Goal: Task Accomplishment & Management: Use online tool/utility

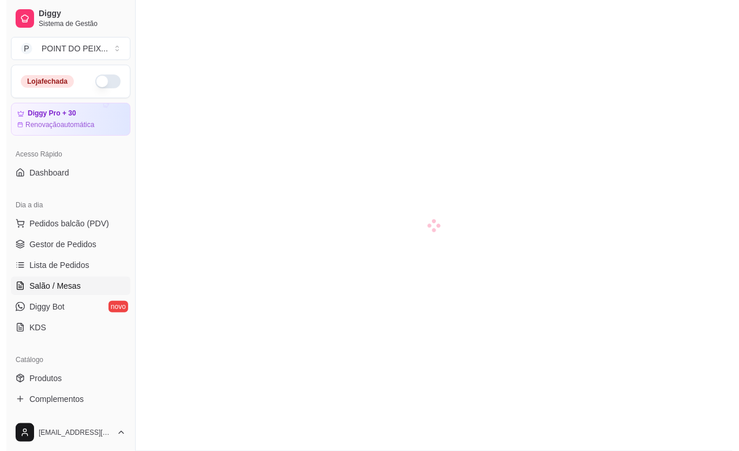
scroll to position [72, 0]
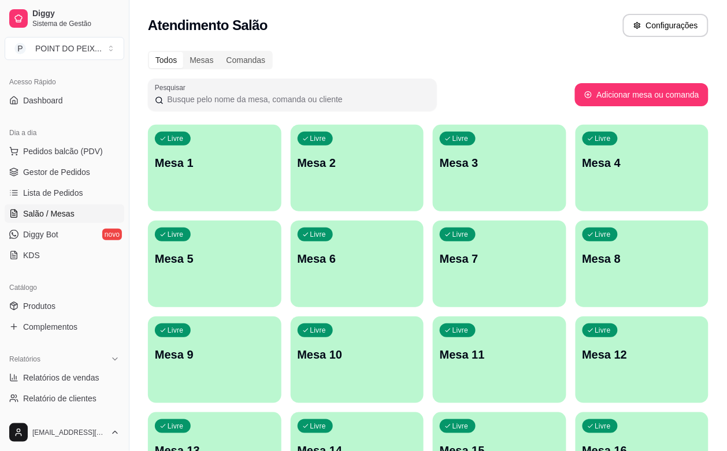
click at [281, 221] on div "Livre Mesa 5" at bounding box center [214, 257] width 133 height 73
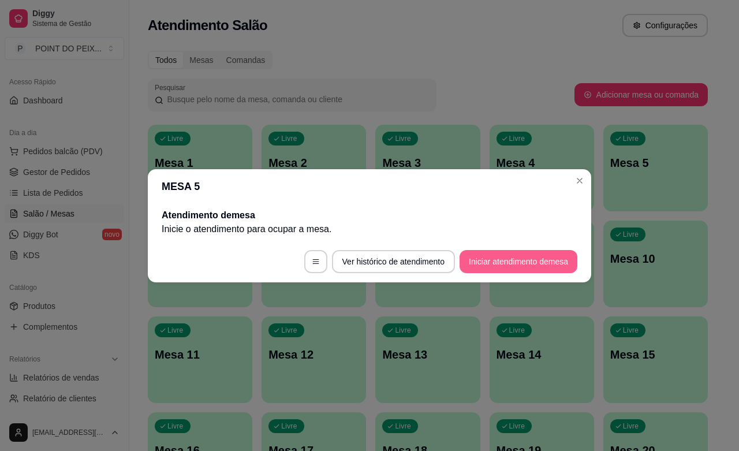
click at [477, 259] on button "Iniciar atendimento de mesa" at bounding box center [519, 261] width 118 height 23
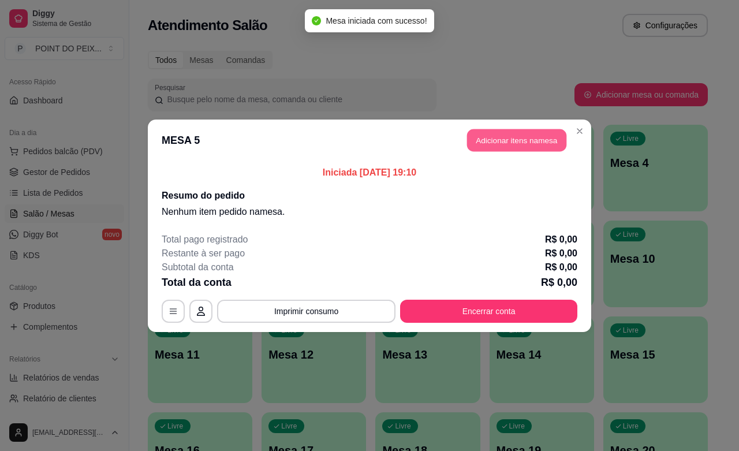
click at [531, 137] on button "Adicionar itens na mesa" at bounding box center [516, 140] width 99 height 23
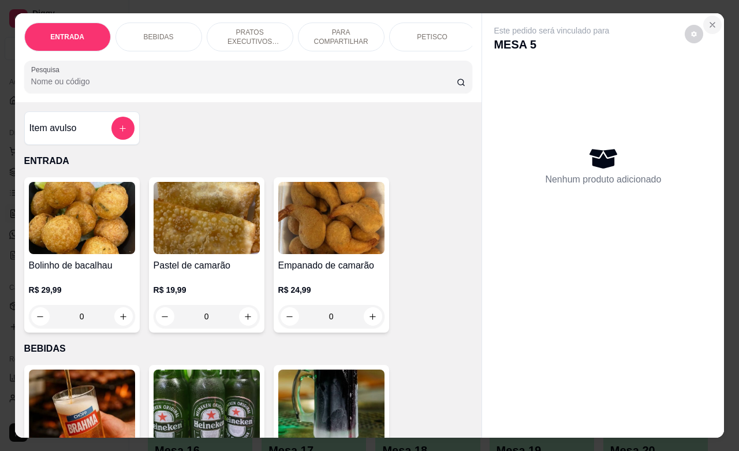
click at [708, 21] on icon "Close" at bounding box center [712, 24] width 9 height 9
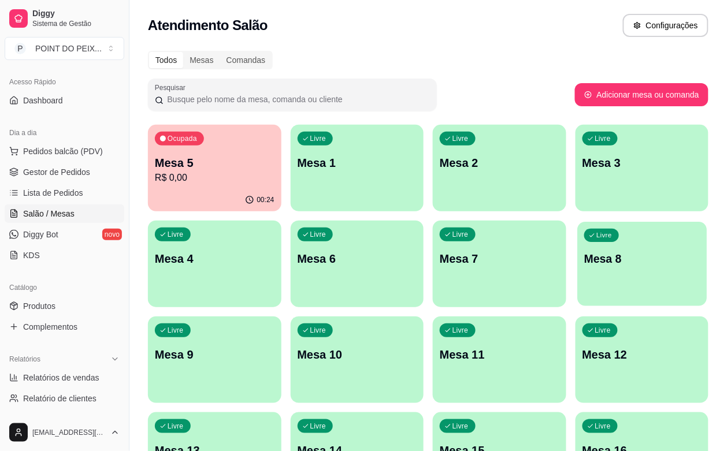
click at [577, 279] on div "Livre Mesa 8" at bounding box center [641, 257] width 129 height 70
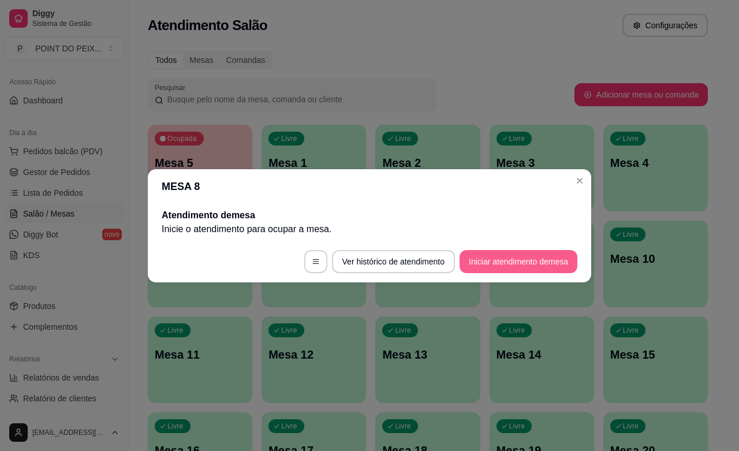
click at [500, 262] on button "Iniciar atendimento de mesa" at bounding box center [519, 261] width 118 height 23
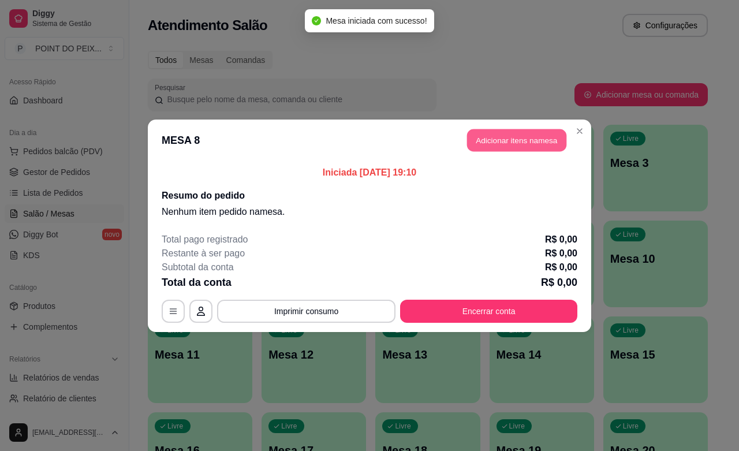
click at [542, 143] on button "Adicionar itens na mesa" at bounding box center [516, 140] width 99 height 23
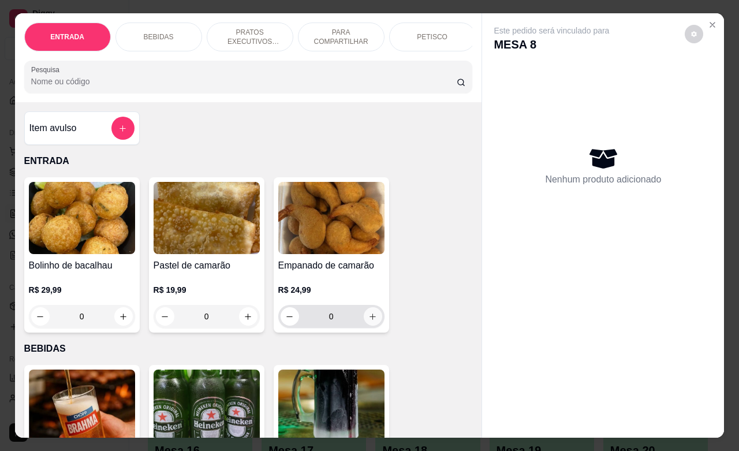
click at [369, 321] on icon "increase-product-quantity" at bounding box center [373, 316] width 9 height 9
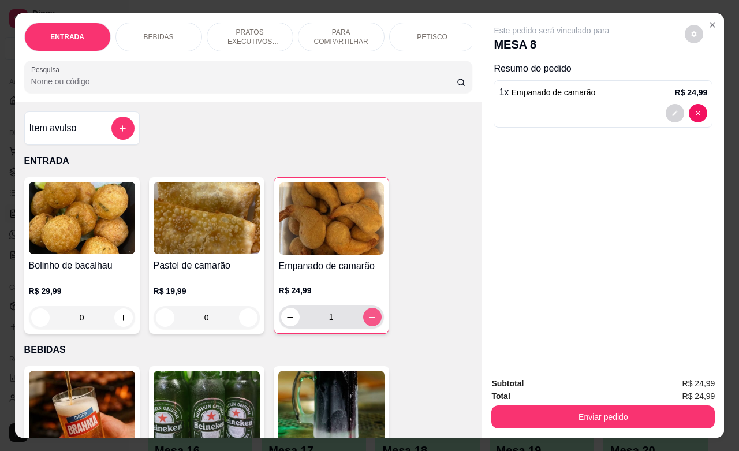
type input "1"
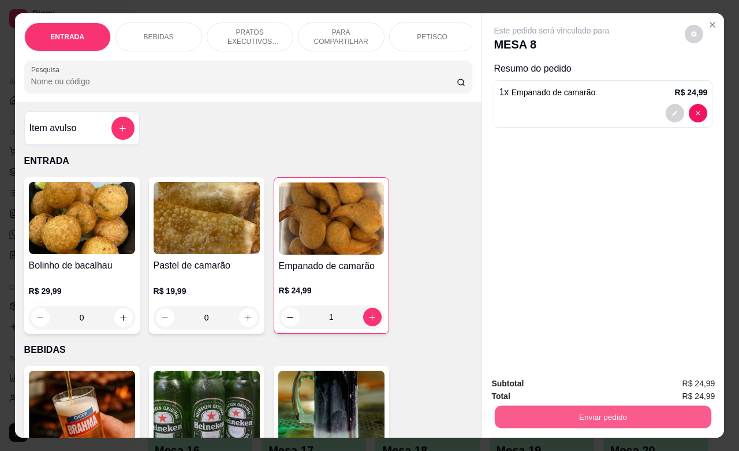
click at [598, 412] on button "Enviar pedido" at bounding box center [603, 416] width 217 height 23
click at [682, 377] on button "Enviar pedido" at bounding box center [684, 381] width 64 height 21
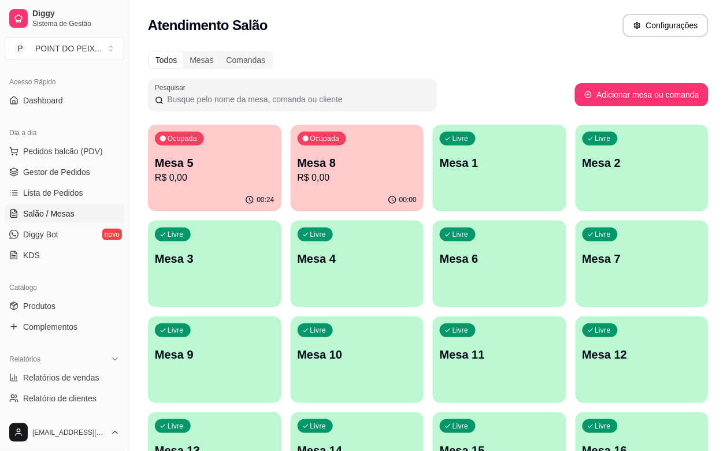
click at [223, 169] on p "Mesa 5" at bounding box center [215, 163] width 120 height 16
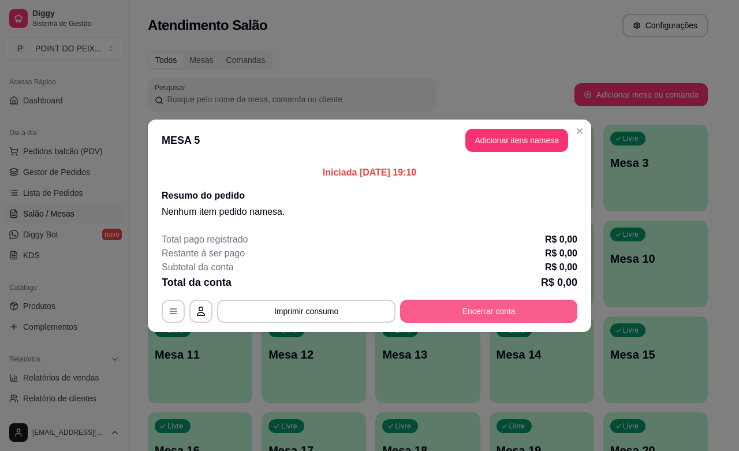
click at [449, 307] on button "Encerrar conta" at bounding box center [488, 311] width 177 height 23
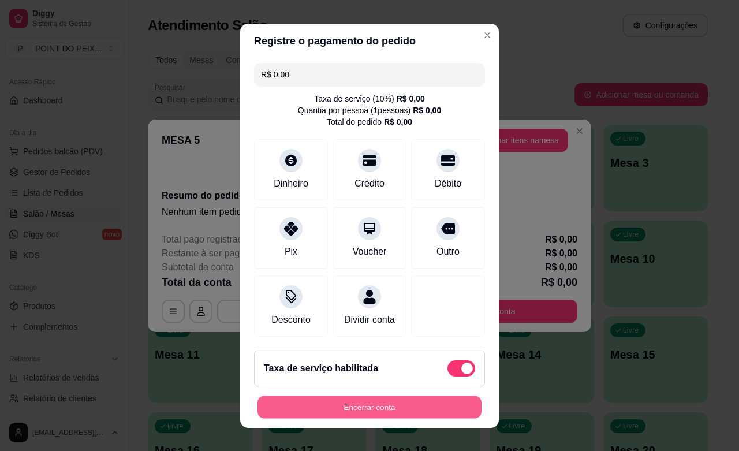
click at [440, 403] on button "Encerrar conta" at bounding box center [370, 407] width 224 height 23
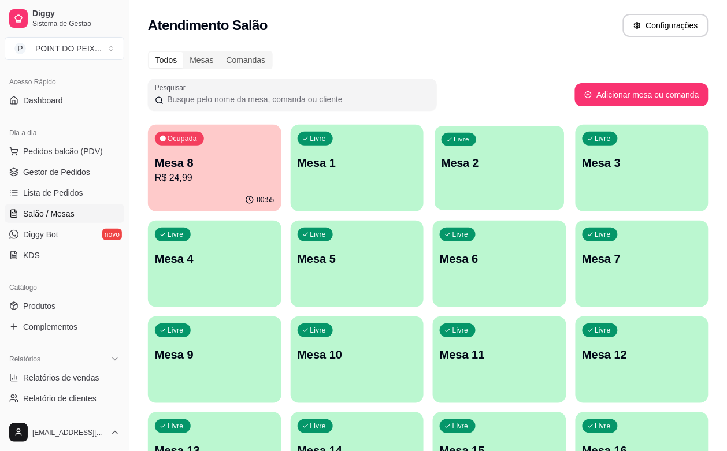
click at [434, 191] on div "Livre Mesa 2" at bounding box center [498, 161] width 129 height 70
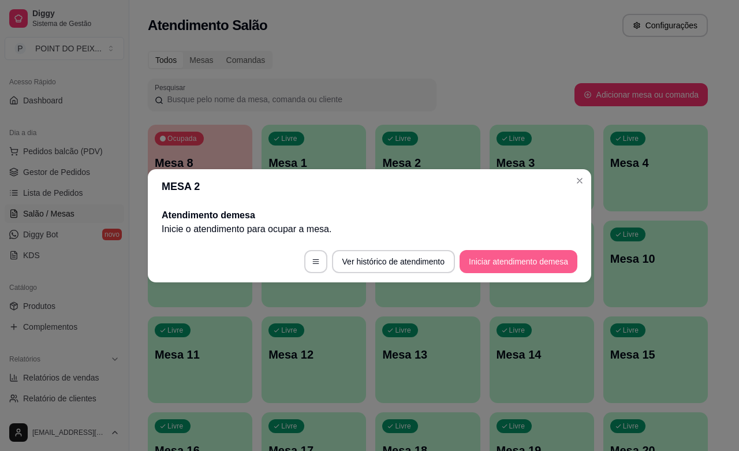
click at [526, 265] on button "Iniciar atendimento de mesa" at bounding box center [519, 261] width 118 height 23
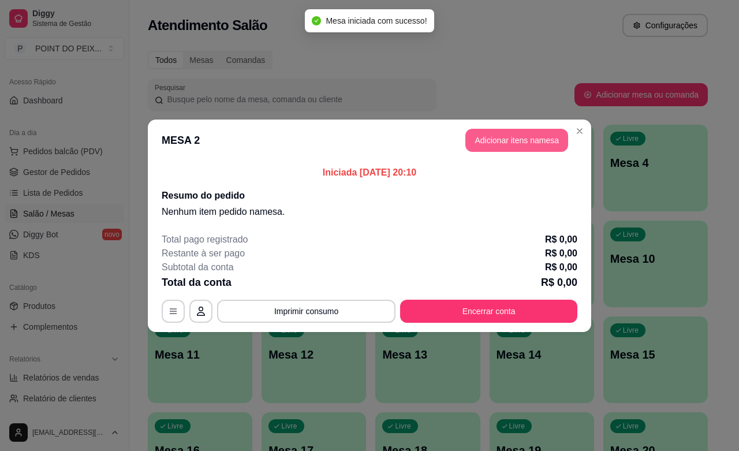
click at [516, 145] on button "Adicionar itens na mesa" at bounding box center [517, 140] width 103 height 23
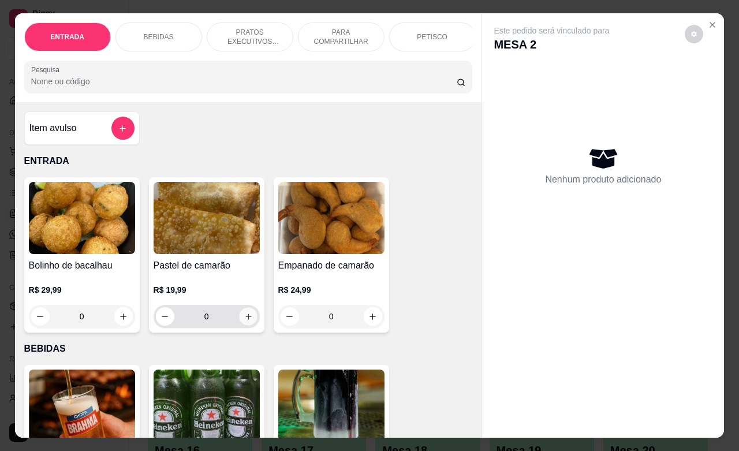
click at [244, 321] on icon "increase-product-quantity" at bounding box center [248, 316] width 9 height 9
type input "1"
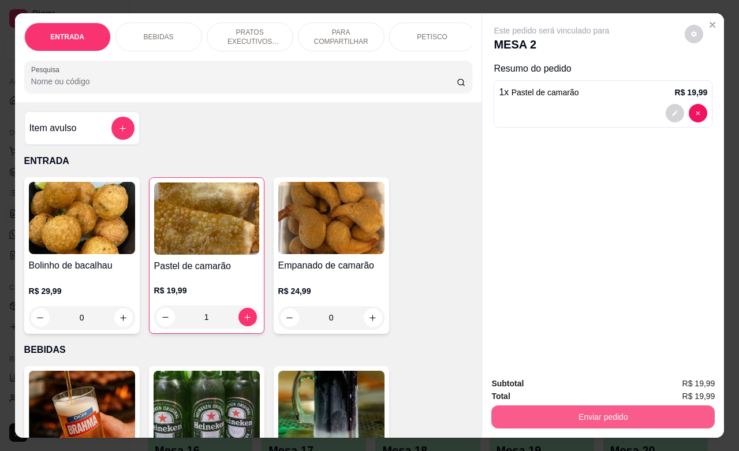
click at [614, 410] on button "Enviar pedido" at bounding box center [604, 416] width 224 height 23
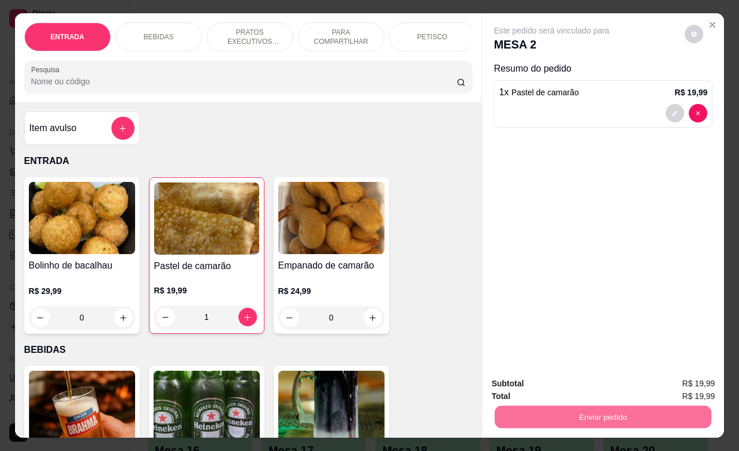
click at [682, 385] on button "Enviar pedido" at bounding box center [684, 381] width 64 height 21
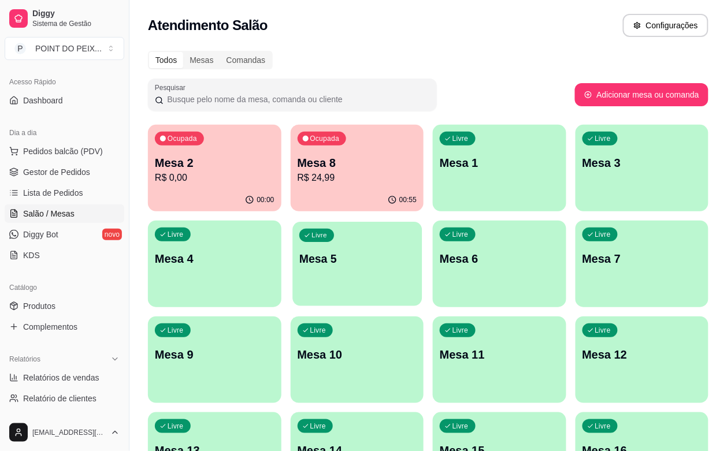
click at [299, 262] on p "Mesa 5" at bounding box center [357, 259] width 116 height 16
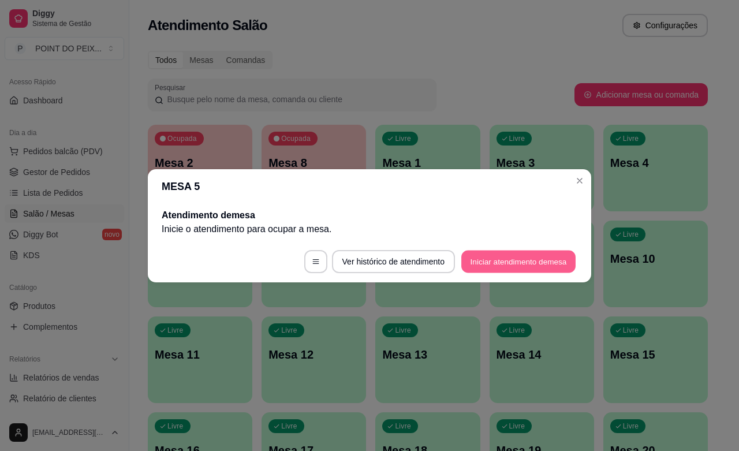
click at [537, 262] on button "Iniciar atendimento de mesa" at bounding box center [518, 261] width 114 height 23
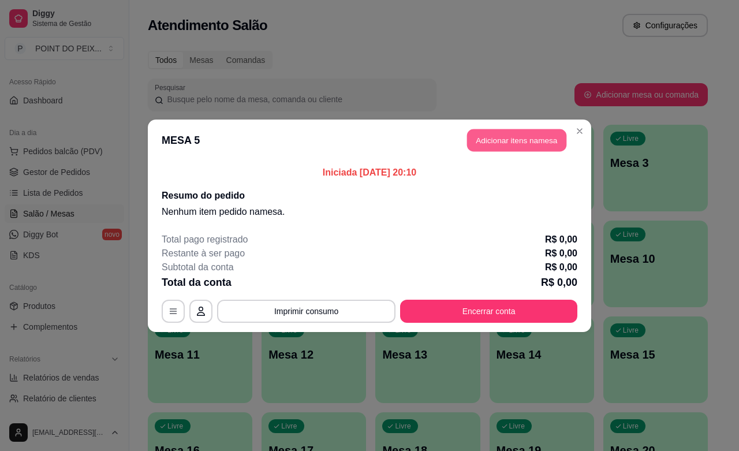
click at [516, 143] on button "Adicionar itens na mesa" at bounding box center [516, 140] width 99 height 23
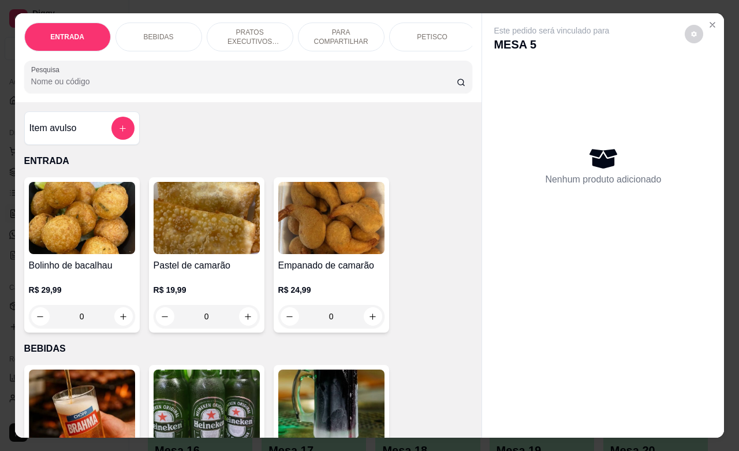
click at [431, 33] on p "PETISCO" at bounding box center [432, 36] width 31 height 9
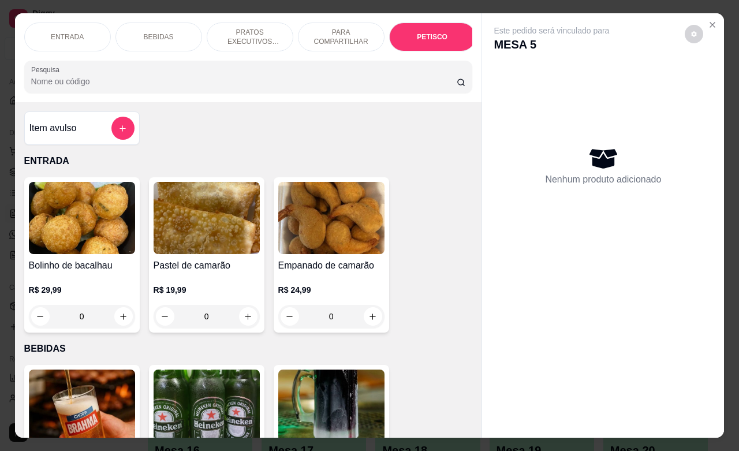
scroll to position [2696, 0]
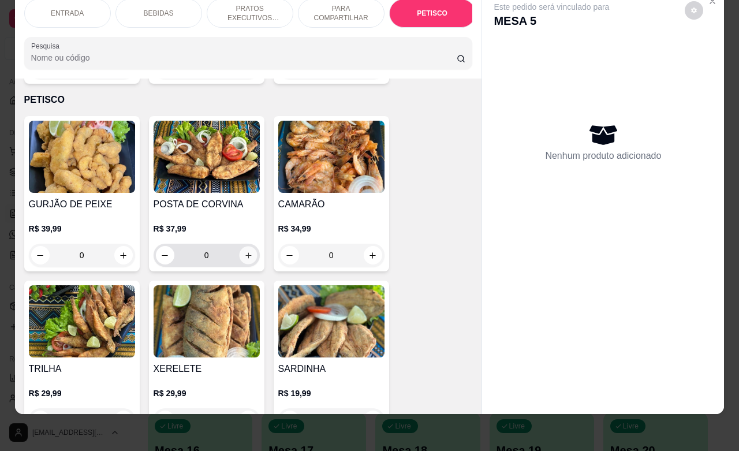
click at [244, 251] on icon "increase-product-quantity" at bounding box center [248, 255] width 9 height 9
type input "1"
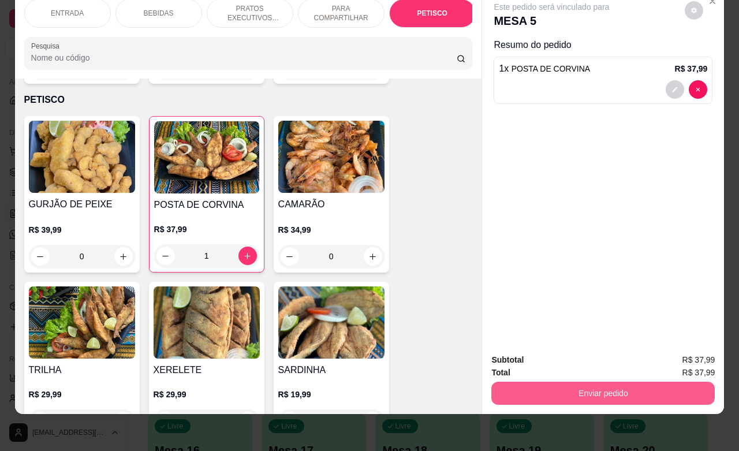
click at [610, 382] on button "Enviar pedido" at bounding box center [604, 393] width 224 height 23
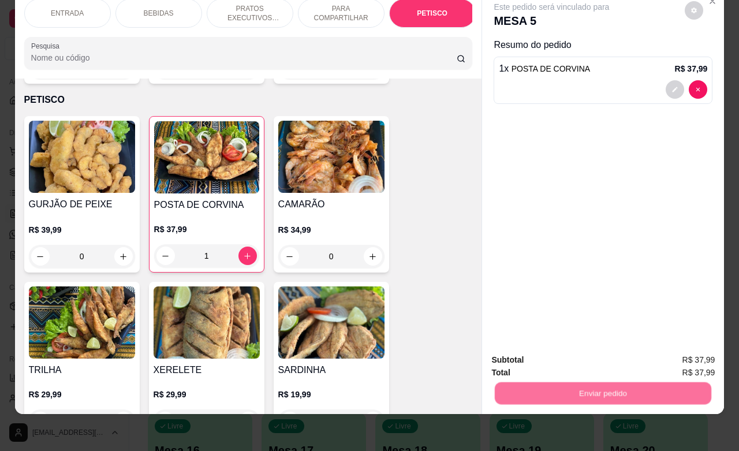
click at [676, 352] on button "Enviar pedido" at bounding box center [684, 352] width 64 height 21
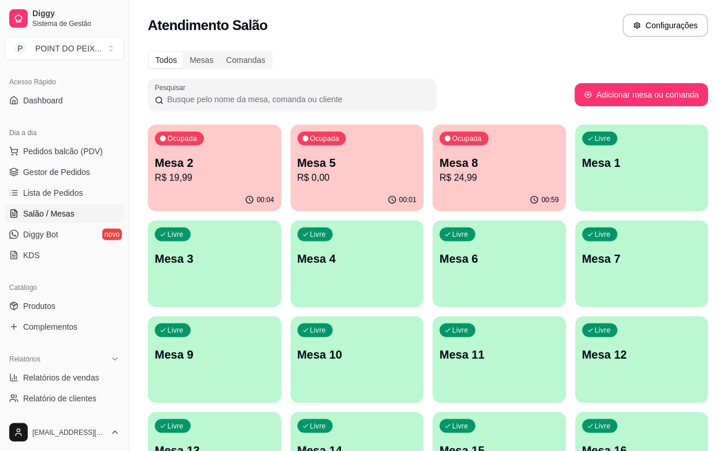
click at [200, 174] on p "R$ 19,99" at bounding box center [215, 178] width 120 height 14
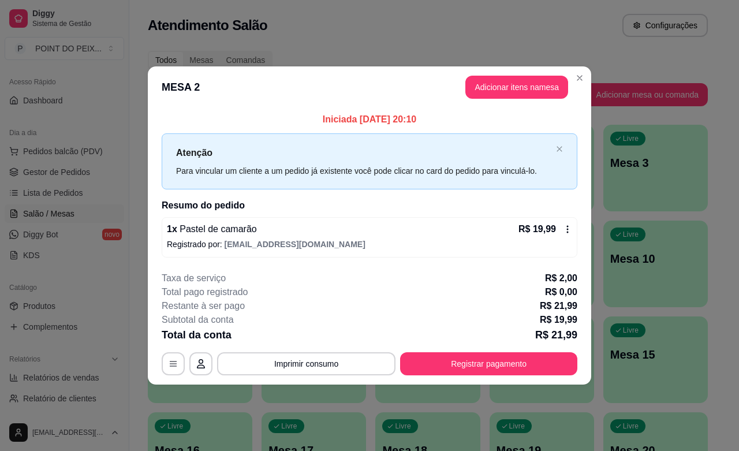
click at [563, 225] on icon at bounding box center [567, 229] width 9 height 9
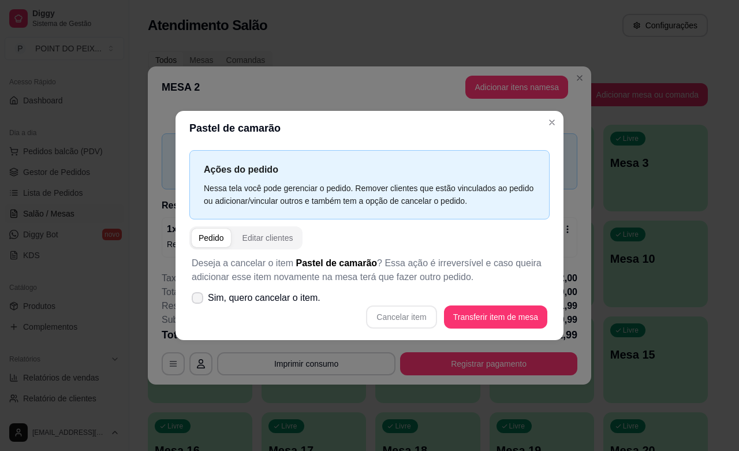
click at [193, 292] on label "Sim, quero cancelar o item." at bounding box center [256, 297] width 138 height 23
click at [193, 300] on input "Sim, quero cancelar o item." at bounding box center [195, 304] width 8 height 8
checkbox input "true"
click at [414, 318] on button "Cancelar item" at bounding box center [401, 317] width 69 height 23
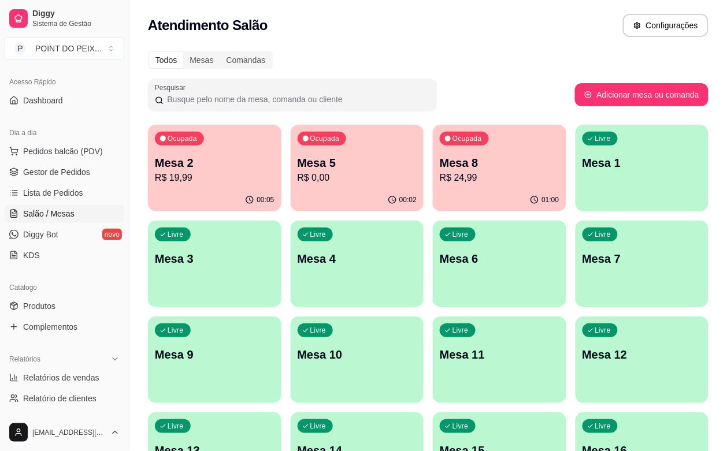
click at [231, 175] on p "R$ 19,99" at bounding box center [215, 178] width 120 height 14
click at [76, 173] on span "Gestor de Pedidos" at bounding box center [56, 172] width 67 height 12
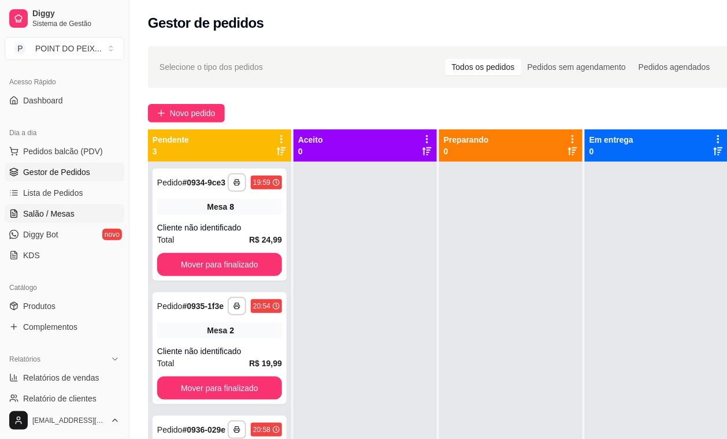
click at [54, 217] on span "Salão / Mesas" at bounding box center [48, 214] width 51 height 12
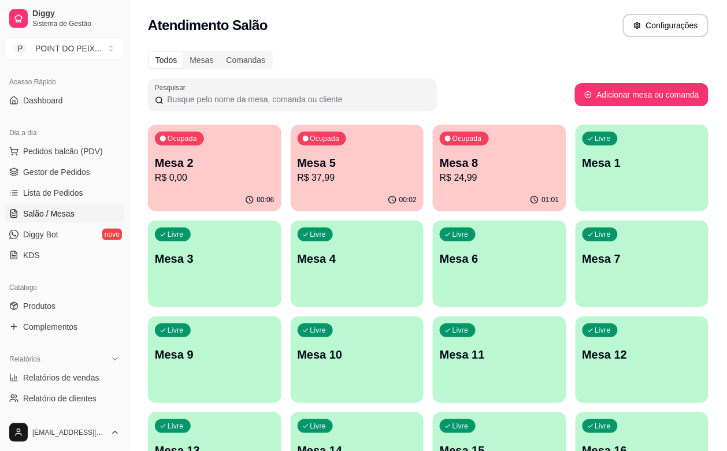
click at [319, 173] on p "R$ 37,99" at bounding box center [357, 178] width 120 height 14
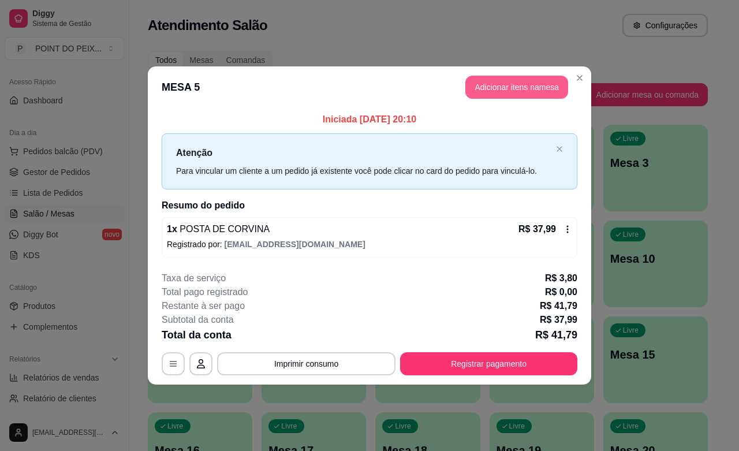
click at [498, 90] on button "Adicionar itens na mesa" at bounding box center [517, 87] width 103 height 23
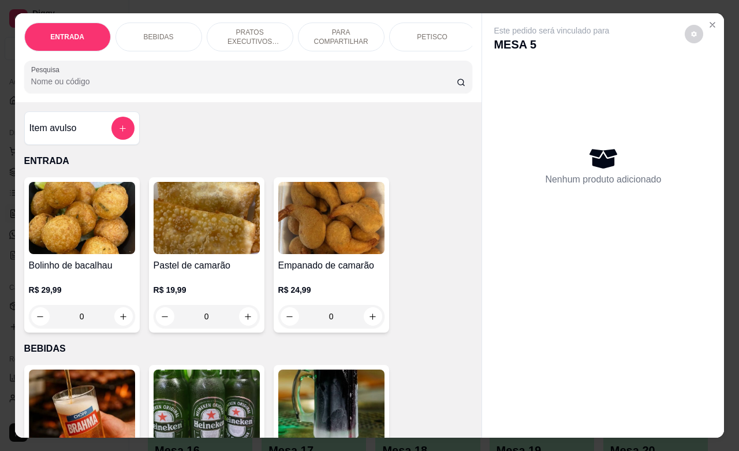
click at [157, 32] on p "BEBIDAS" at bounding box center [159, 36] width 30 height 9
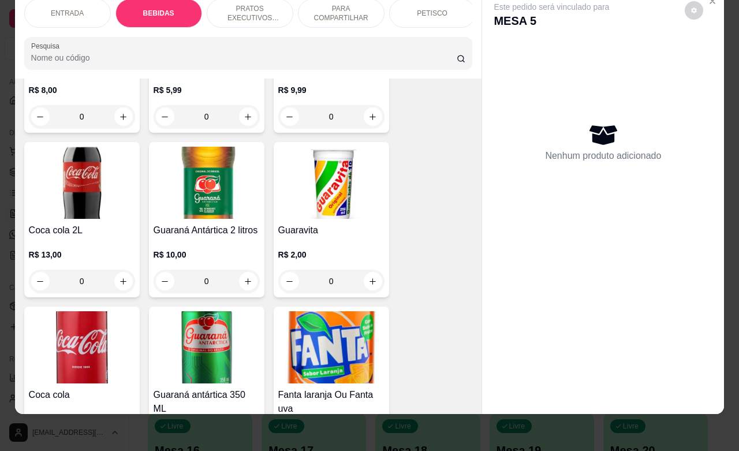
scroll to position [601, 0]
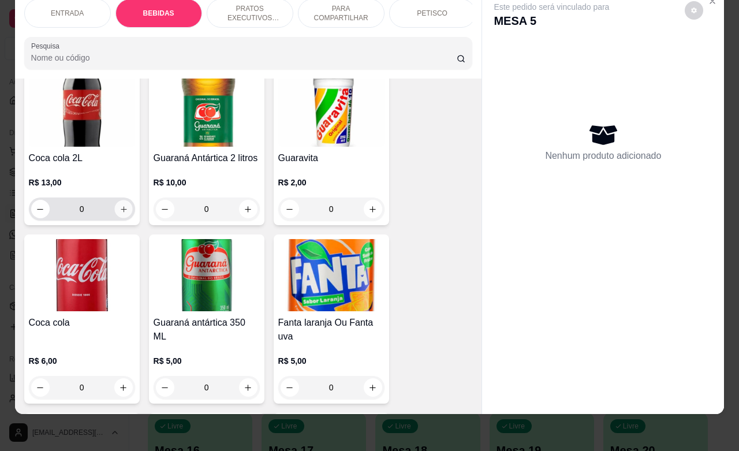
click at [119, 211] on icon "increase-product-quantity" at bounding box center [123, 209] width 9 height 9
type input "1"
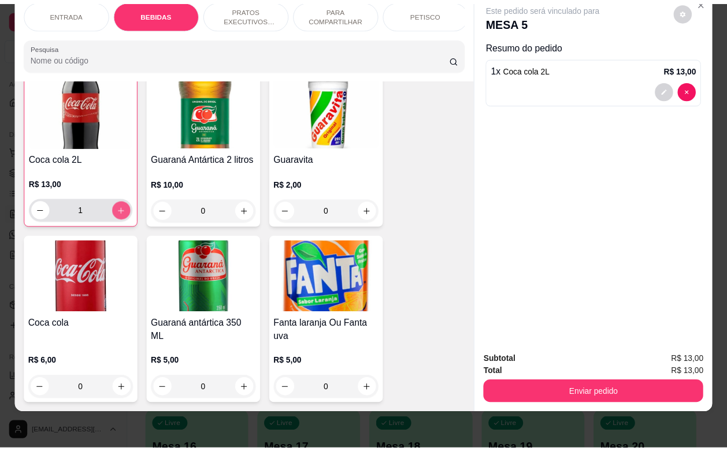
scroll to position [601, 0]
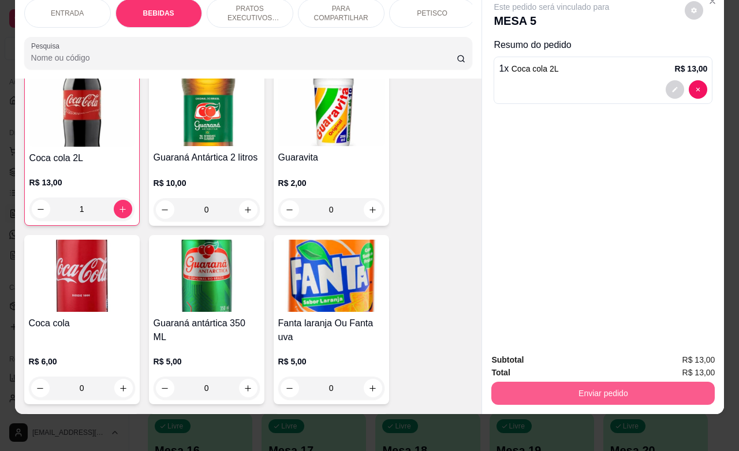
click at [608, 382] on button "Enviar pedido" at bounding box center [604, 393] width 224 height 23
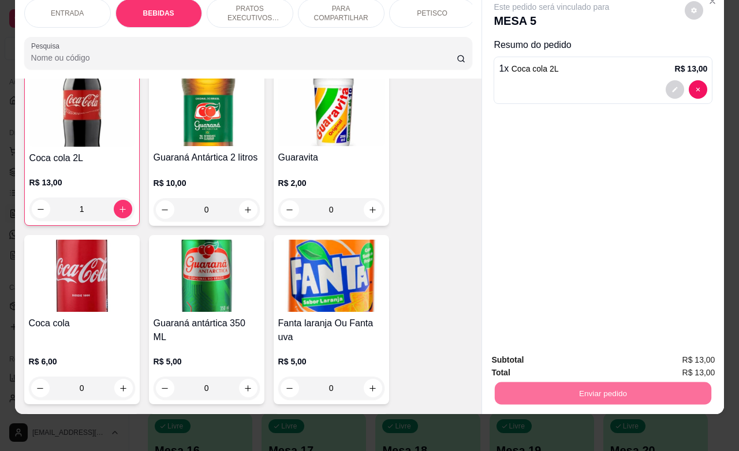
click at [691, 359] on button "Enviar pedido" at bounding box center [684, 352] width 64 height 21
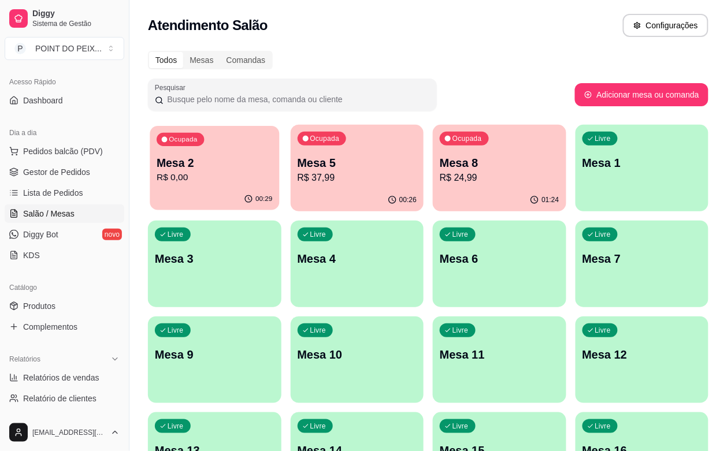
click at [232, 151] on div "Ocupada Mesa 2 R$ 0,00" at bounding box center [214, 157] width 129 height 62
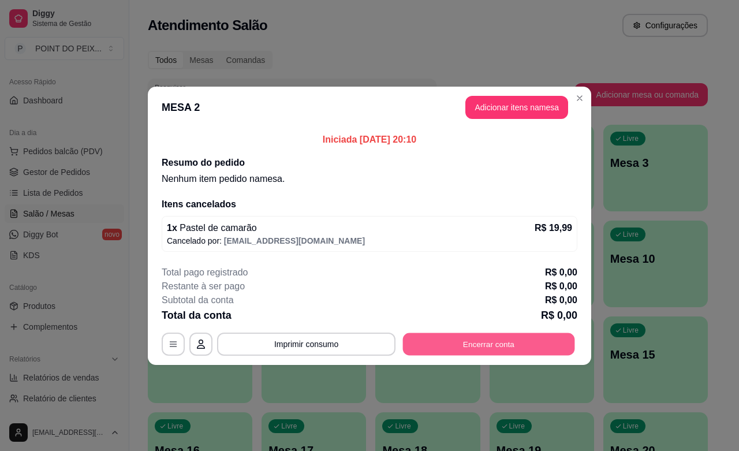
click at [491, 345] on button "Encerrar conta" at bounding box center [489, 344] width 172 height 23
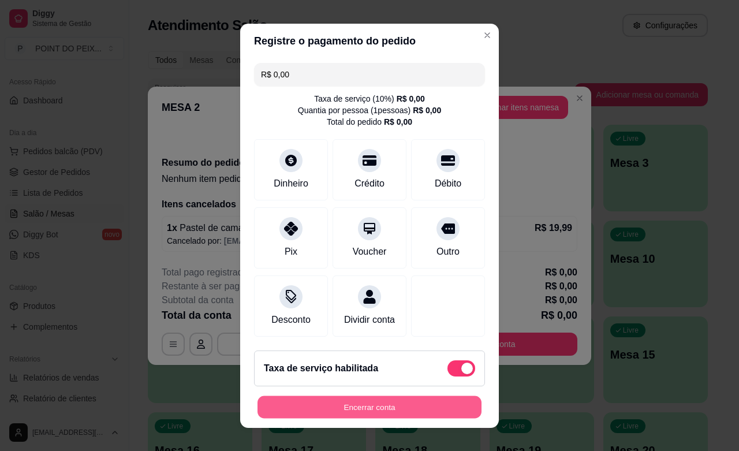
click at [374, 406] on button "Encerrar conta" at bounding box center [370, 407] width 224 height 23
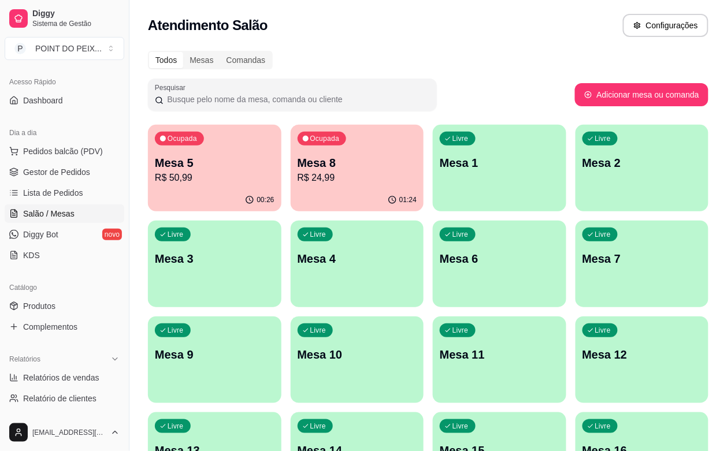
click at [230, 166] on p "Mesa 5" at bounding box center [215, 163] width 120 height 16
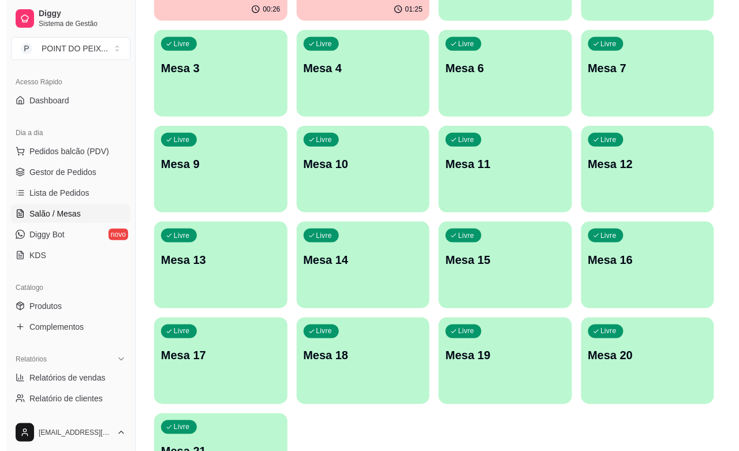
scroll to position [0, 0]
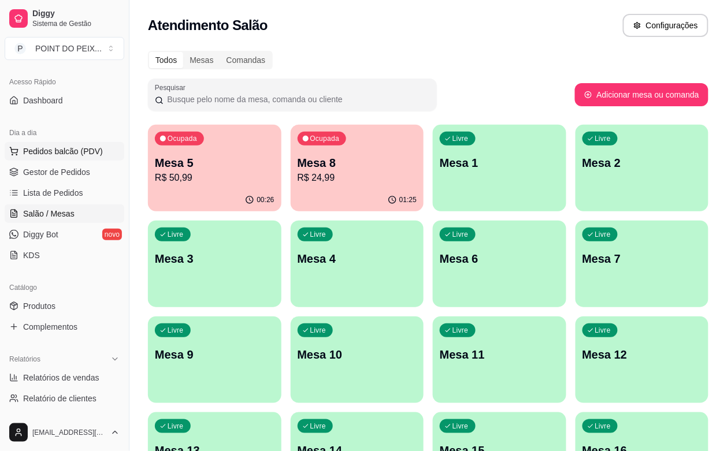
click at [71, 154] on span "Pedidos balcão (PDV)" at bounding box center [63, 152] width 80 height 12
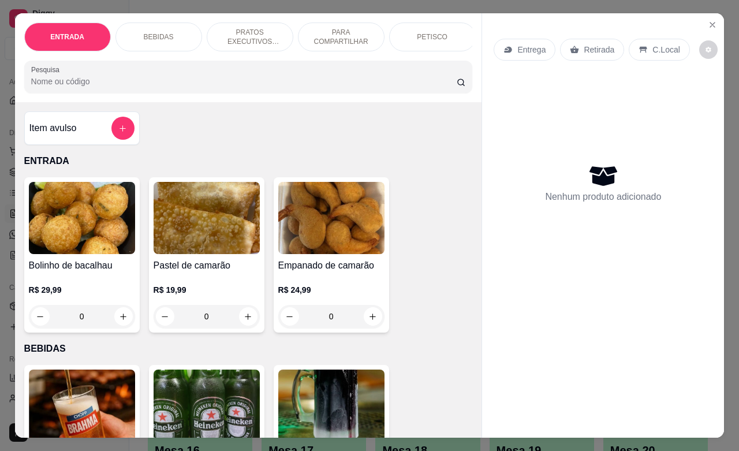
click at [593, 47] on p "Retirada" at bounding box center [599, 50] width 31 height 12
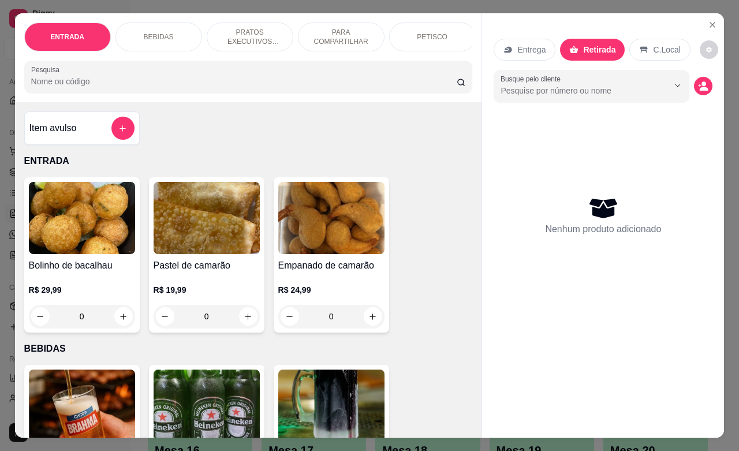
click at [423, 36] on div "PETISCO" at bounding box center [432, 37] width 87 height 29
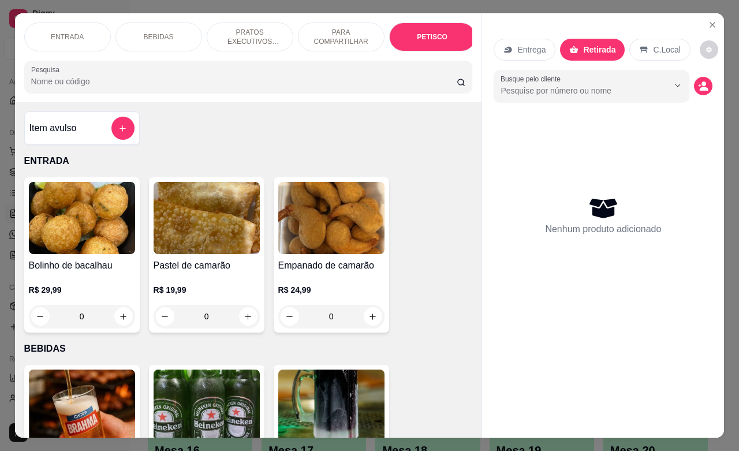
scroll to position [2696, 0]
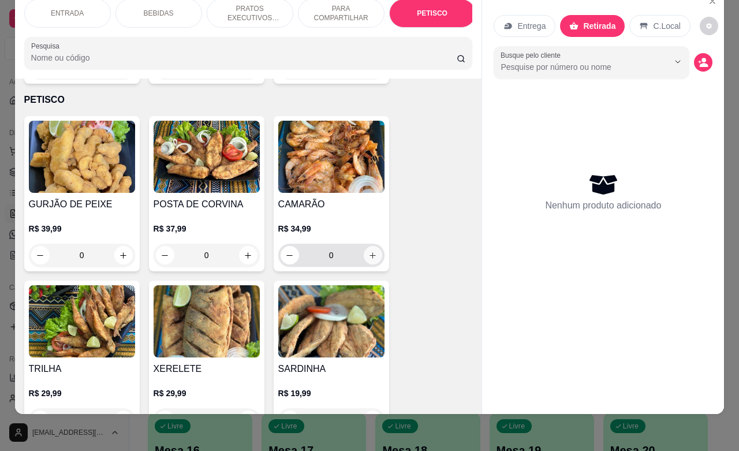
click at [369, 251] on icon "increase-product-quantity" at bounding box center [373, 255] width 9 height 9
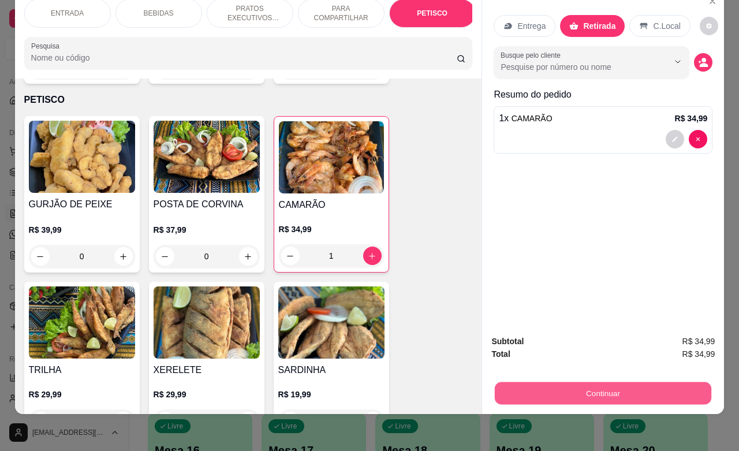
click at [601, 382] on button "Continuar" at bounding box center [603, 393] width 217 height 23
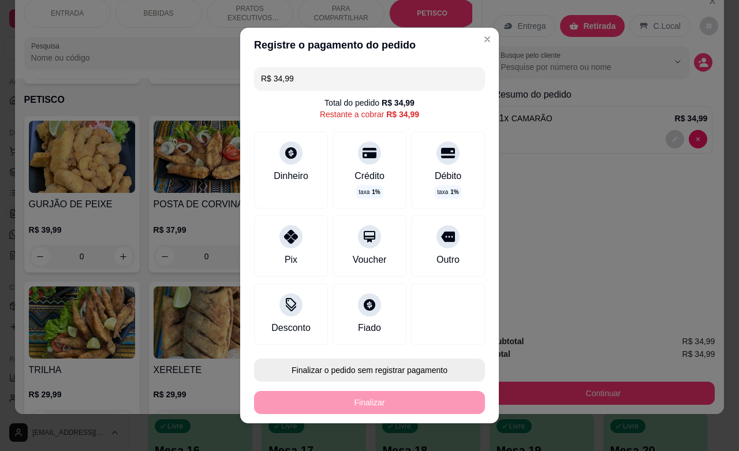
click at [370, 370] on button "Finalizar o pedido sem registrar pagamento" at bounding box center [369, 370] width 231 height 23
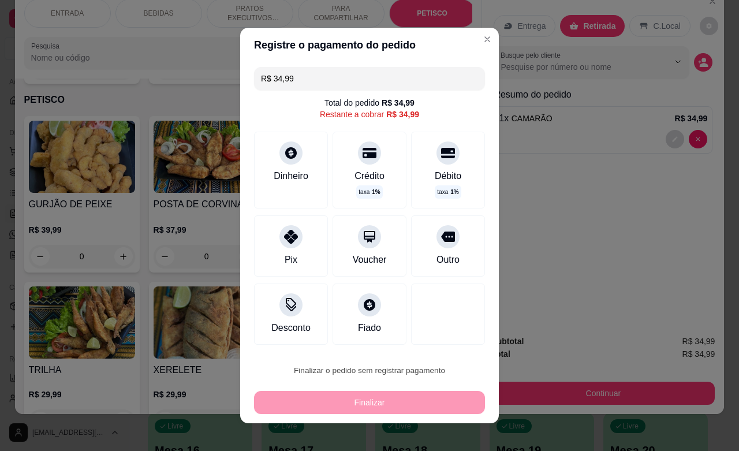
click at [429, 338] on button "Confirmar" at bounding box center [431, 338] width 43 height 18
type input "0"
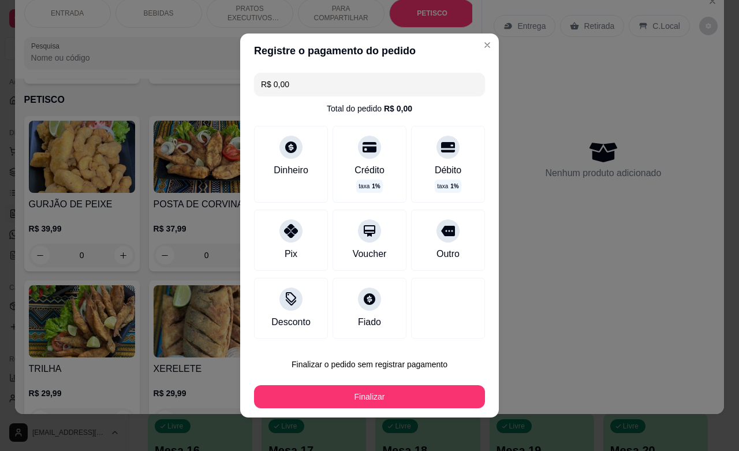
type input "R$ 0,00"
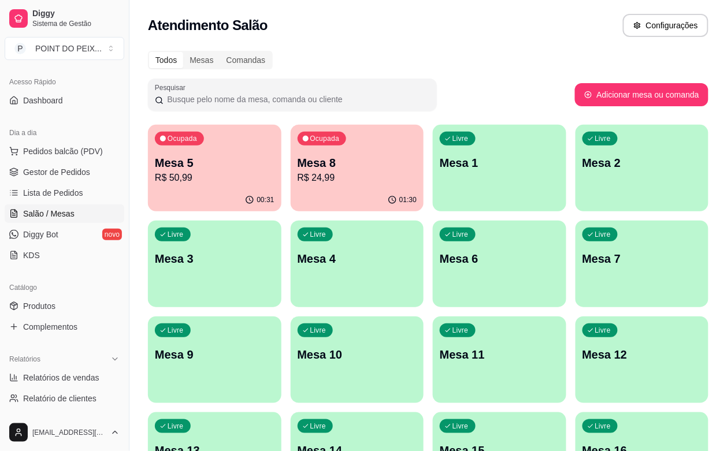
click at [440, 266] on p "Mesa 6" at bounding box center [500, 259] width 120 height 16
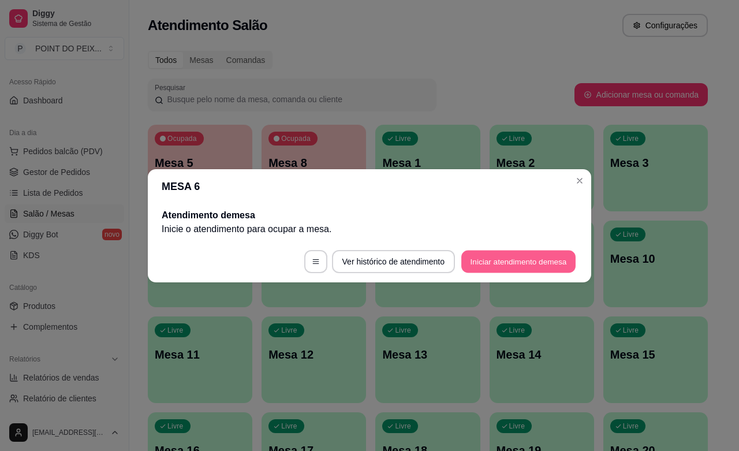
click at [523, 261] on button "Iniciar atendimento de mesa" at bounding box center [518, 261] width 114 height 23
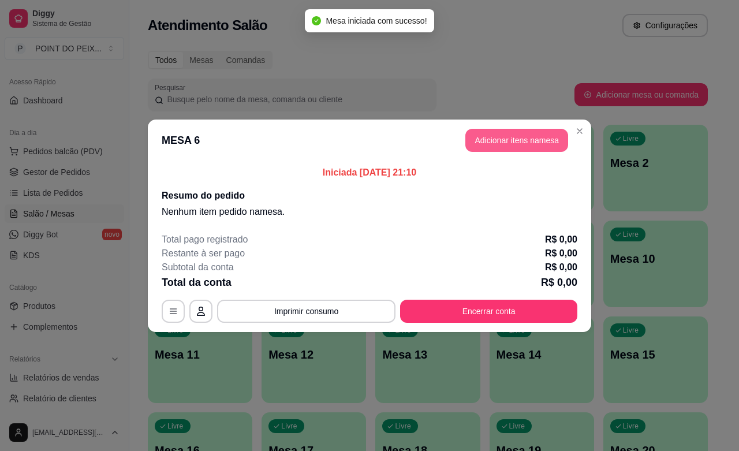
click at [501, 137] on button "Adicionar itens na mesa" at bounding box center [517, 140] width 103 height 23
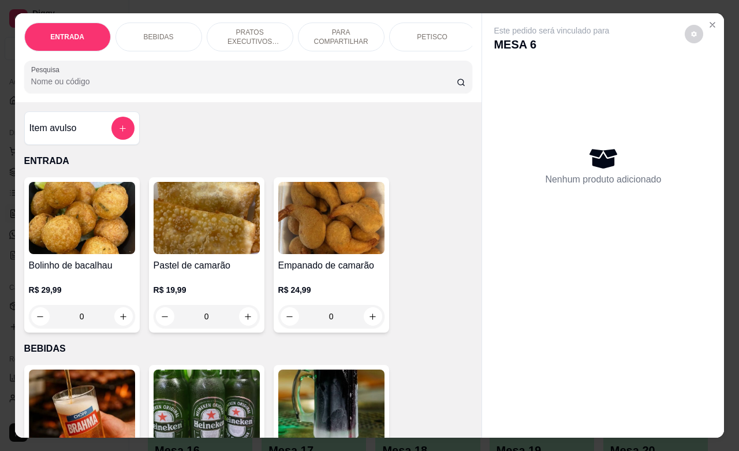
click at [442, 34] on div "PETISCO" at bounding box center [432, 37] width 87 height 29
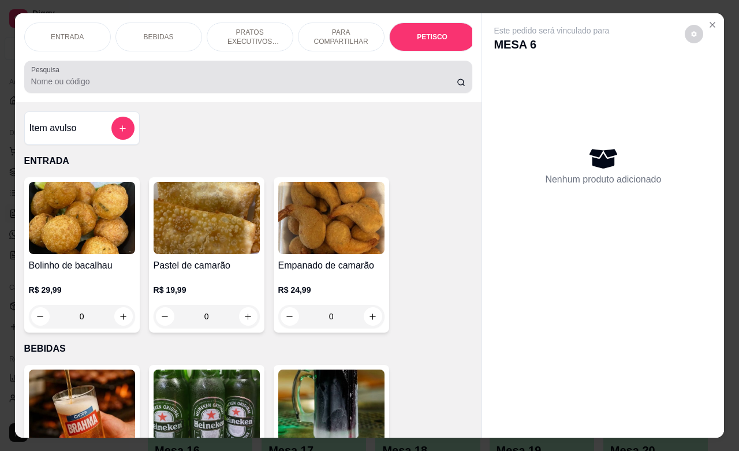
scroll to position [2696, 0]
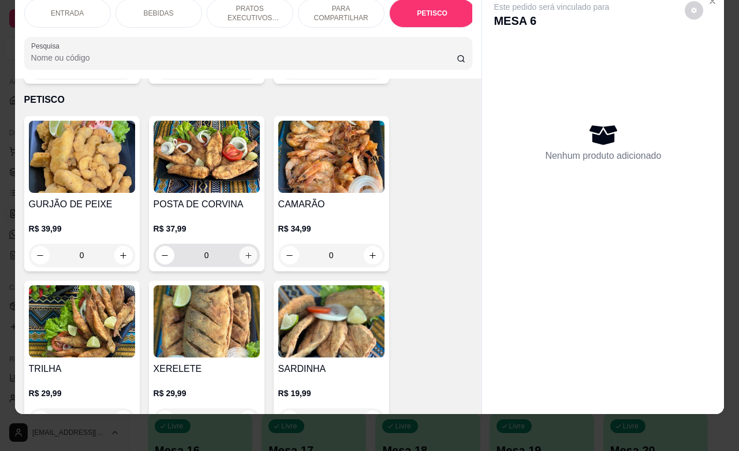
click at [244, 251] on icon "increase-product-quantity" at bounding box center [248, 255] width 9 height 9
type input "1"
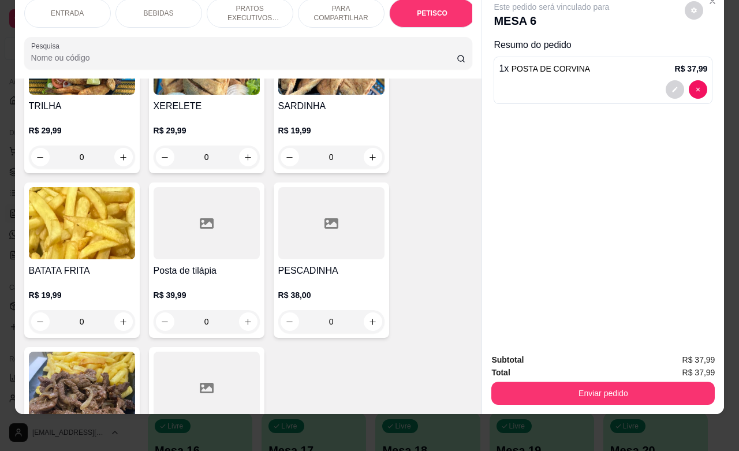
scroll to position [2985, 0]
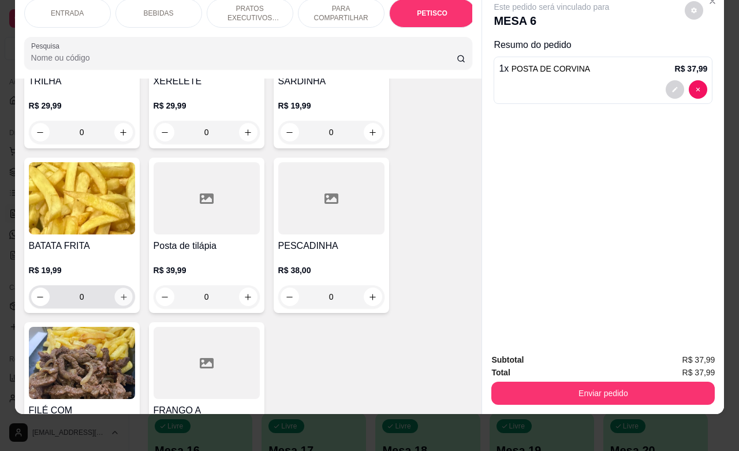
click at [119, 293] on icon "increase-product-quantity" at bounding box center [123, 297] width 9 height 9
type input "1"
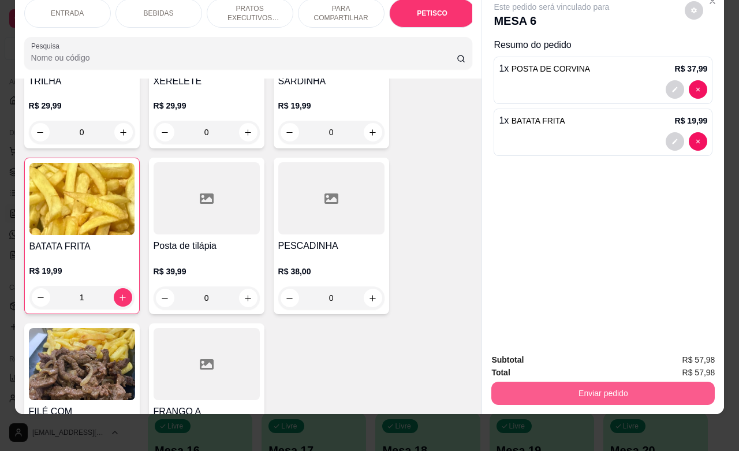
click at [569, 382] on button "Enviar pedido" at bounding box center [604, 393] width 224 height 23
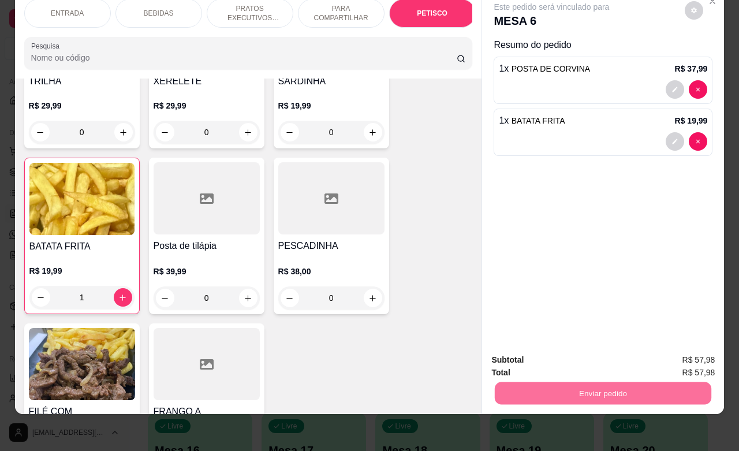
click at [682, 351] on button "Enviar pedido" at bounding box center [683, 353] width 65 height 22
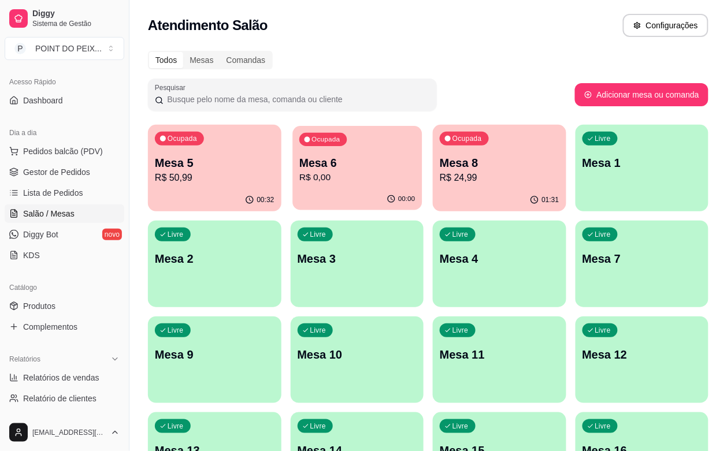
click at [329, 174] on p "R$ 0,00" at bounding box center [357, 177] width 116 height 13
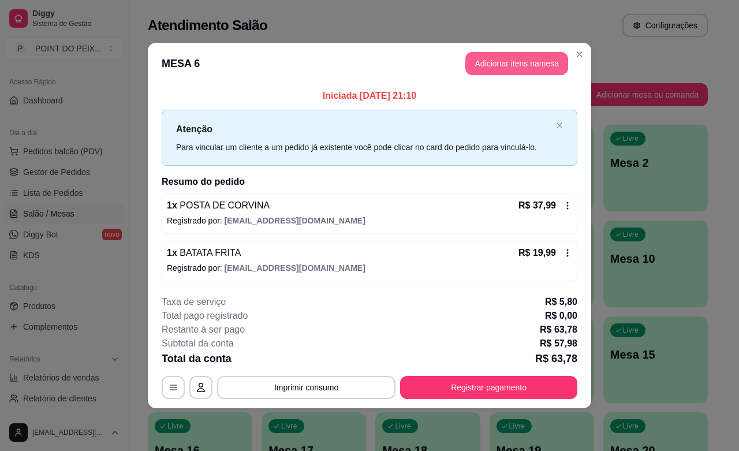
click at [514, 61] on button "Adicionar itens na mesa" at bounding box center [517, 63] width 103 height 23
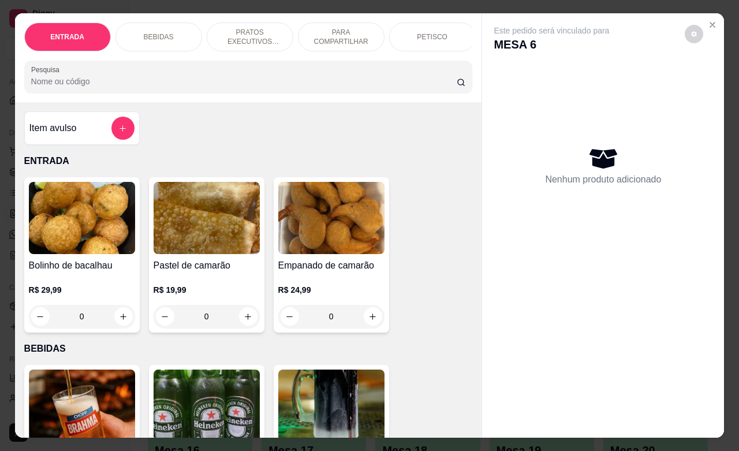
click at [163, 35] on div "BEBIDAS" at bounding box center [159, 37] width 87 height 29
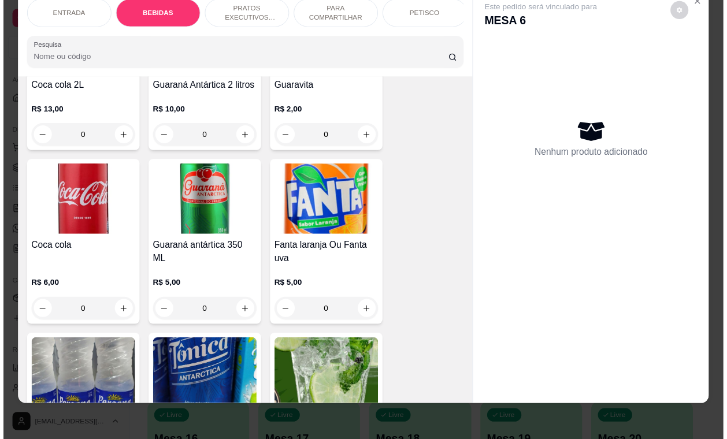
scroll to position [673, 0]
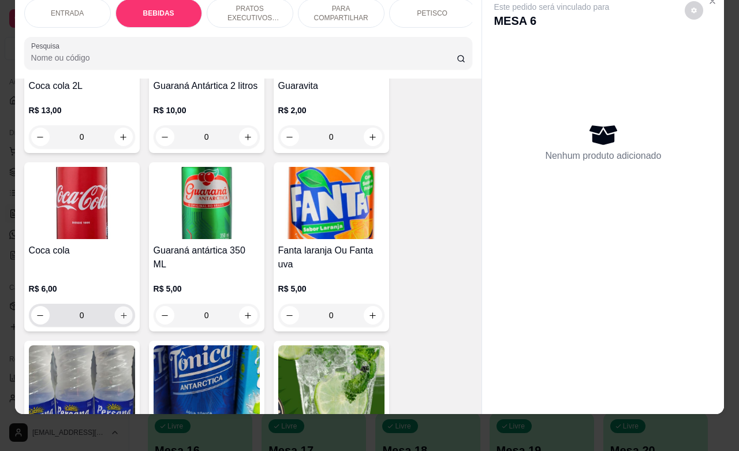
click at [125, 317] on button "increase-product-quantity" at bounding box center [123, 316] width 18 height 18
type input "1"
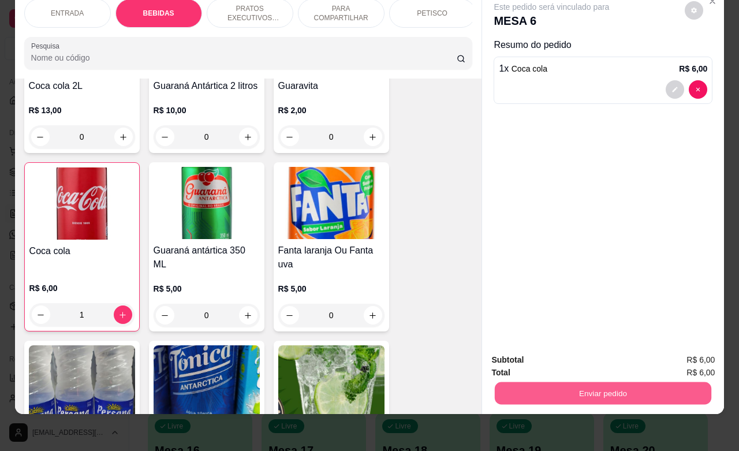
click at [605, 382] on button "Enviar pedido" at bounding box center [603, 393] width 217 height 23
click at [680, 351] on button "Enviar pedido" at bounding box center [683, 353] width 65 height 22
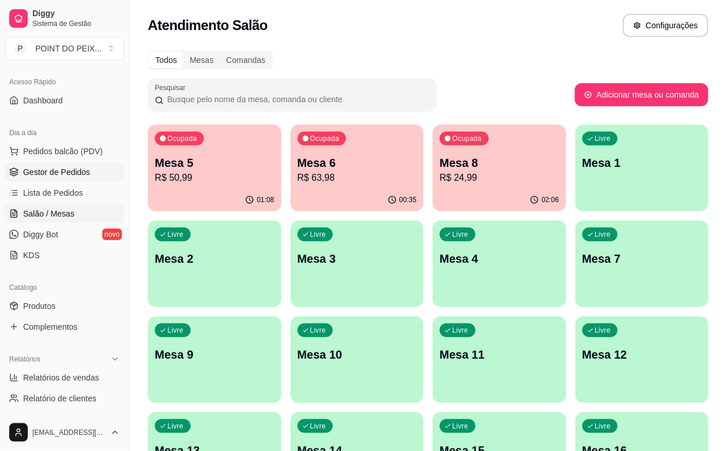
click at [70, 168] on span "Gestor de Pedidos" at bounding box center [56, 172] width 67 height 12
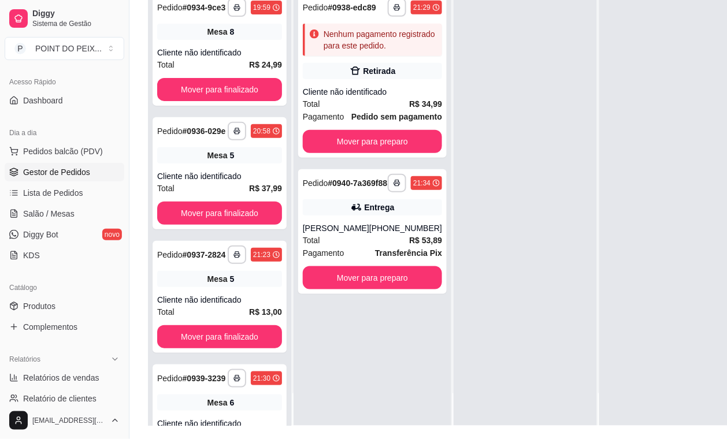
scroll to position [144, 0]
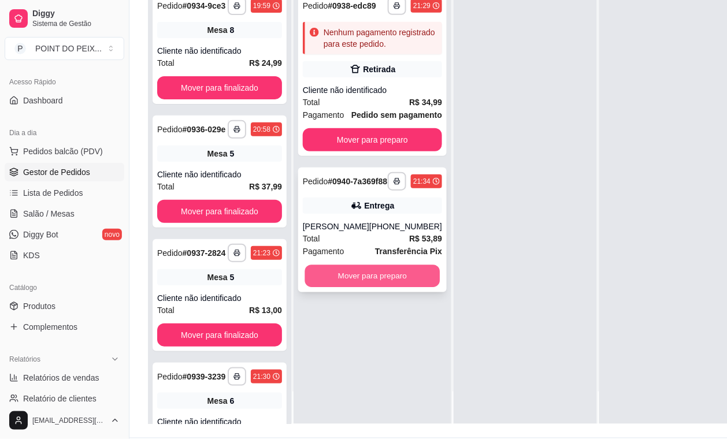
click at [379, 288] on button "Mover para preparo" at bounding box center [372, 276] width 135 height 23
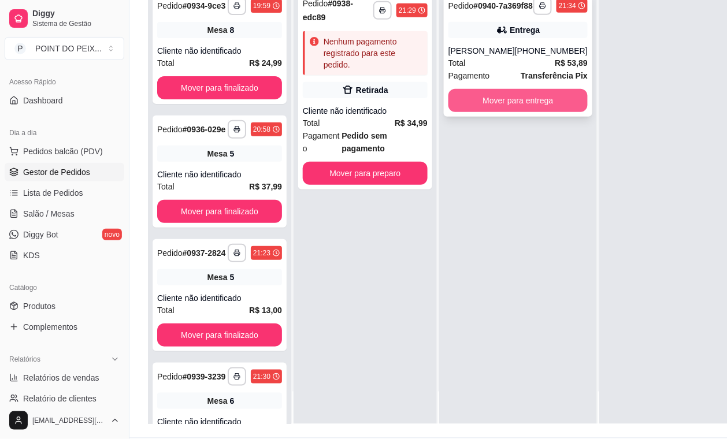
click at [530, 112] on button "Mover para entrega" at bounding box center [517, 100] width 139 height 23
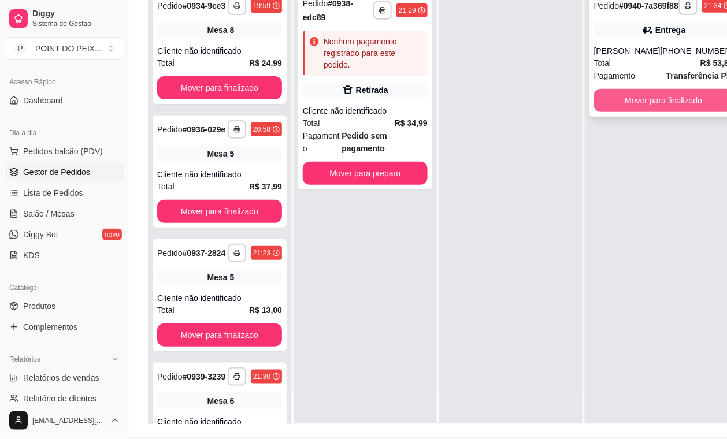
click at [653, 106] on button "Mover para finalizado" at bounding box center [663, 100] width 139 height 23
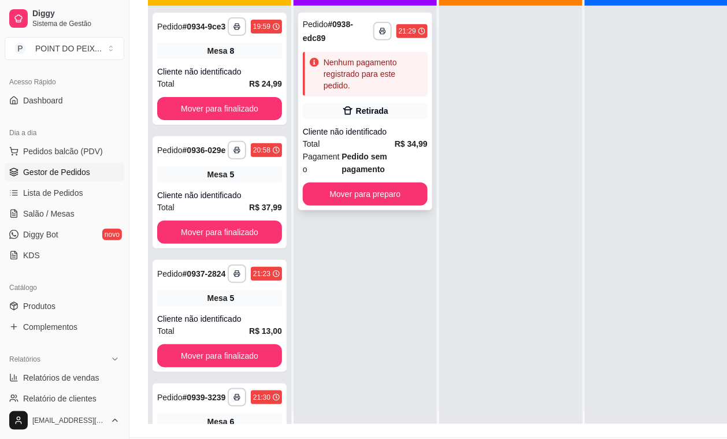
scroll to position [0, 0]
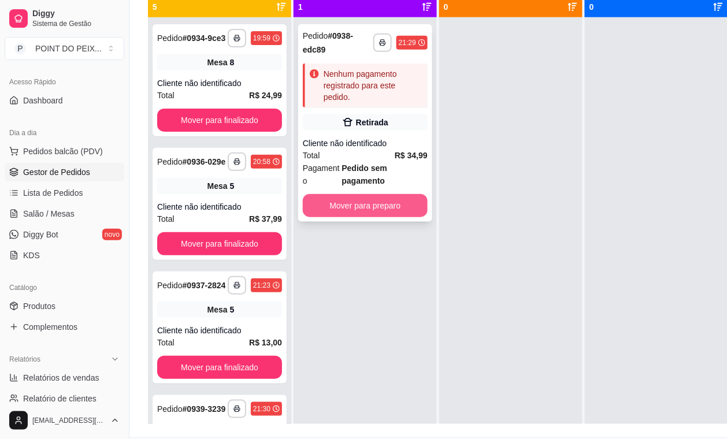
click at [381, 214] on button "Mover para preparo" at bounding box center [365, 205] width 125 height 23
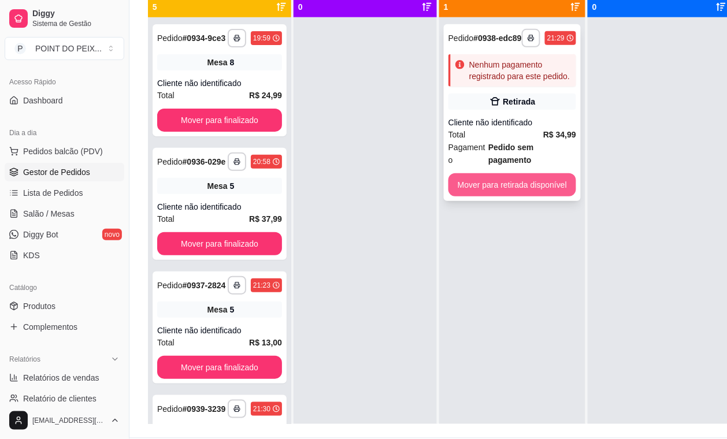
click at [535, 185] on button "Mover para retirada disponível" at bounding box center [512, 184] width 128 height 23
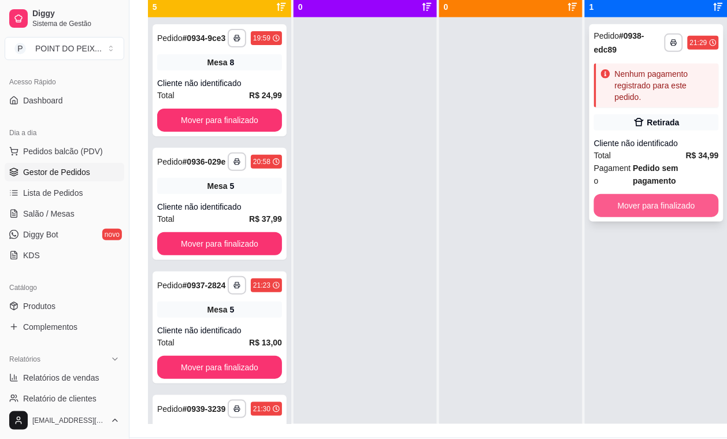
click at [669, 203] on button "Mover para finalizado" at bounding box center [656, 205] width 125 height 23
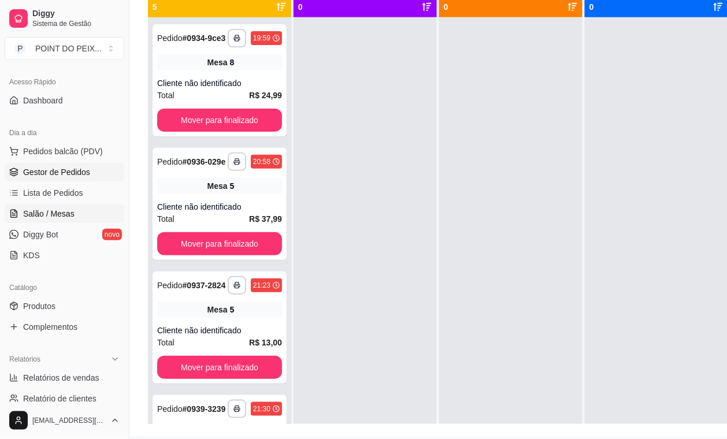
click at [66, 211] on span "Salão / Mesas" at bounding box center [48, 214] width 51 height 12
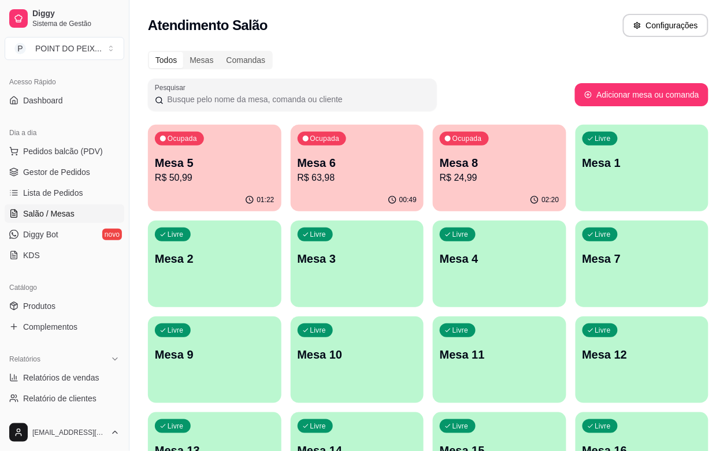
click at [214, 168] on p "Mesa 5" at bounding box center [215, 163] width 120 height 16
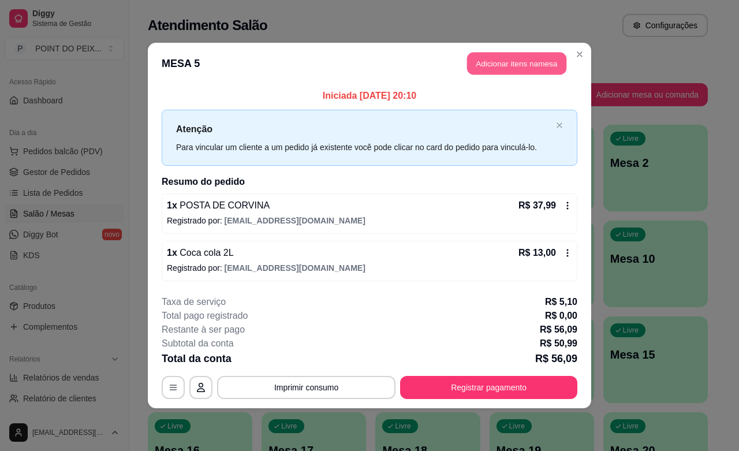
click at [500, 68] on button "Adicionar itens na mesa" at bounding box center [516, 64] width 99 height 23
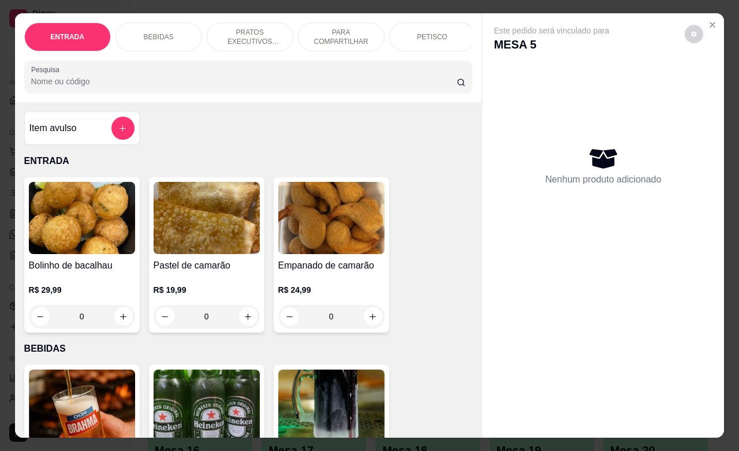
click at [156, 34] on p "BEBIDAS" at bounding box center [159, 36] width 30 height 9
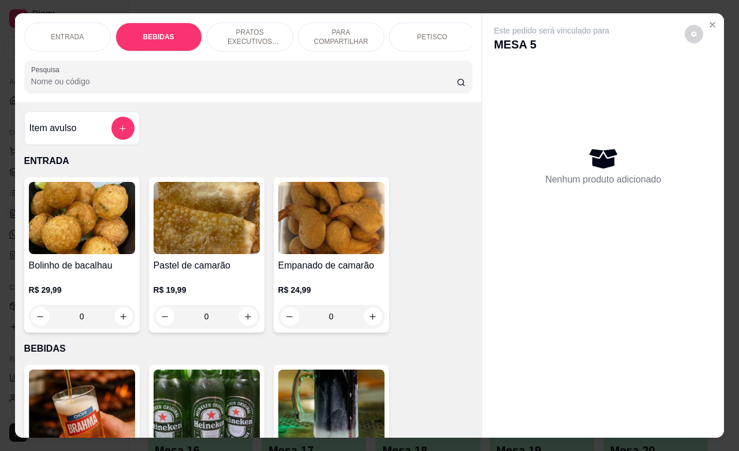
scroll to position [240, 0]
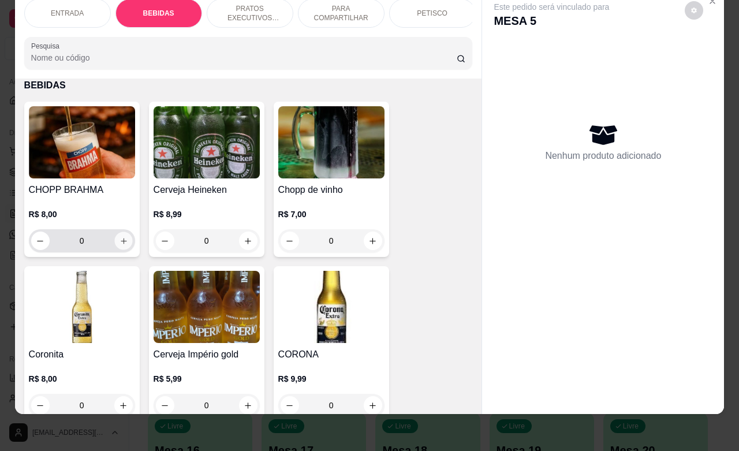
click at [114, 241] on button "increase-product-quantity" at bounding box center [123, 241] width 18 height 18
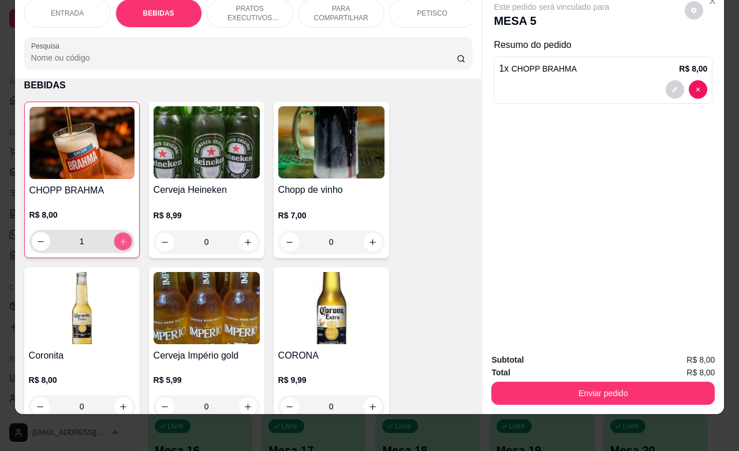
click at [118, 241] on icon "increase-product-quantity" at bounding box center [122, 241] width 9 height 9
type input "4"
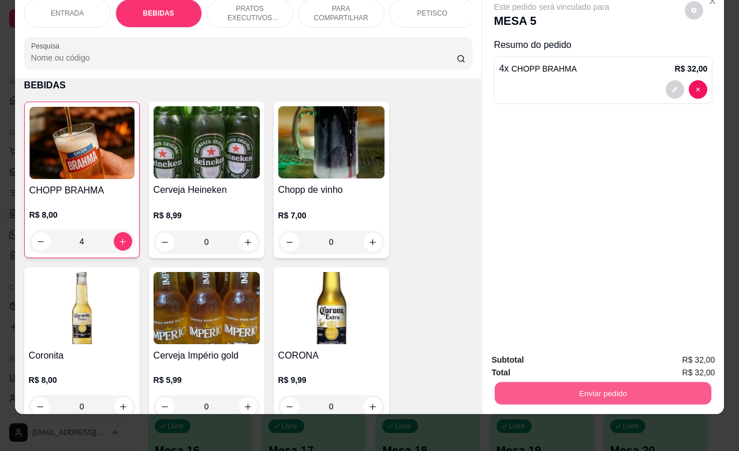
click at [602, 382] on button "Enviar pedido" at bounding box center [603, 393] width 217 height 23
click at [677, 350] on button "Enviar pedido" at bounding box center [683, 353] width 65 height 22
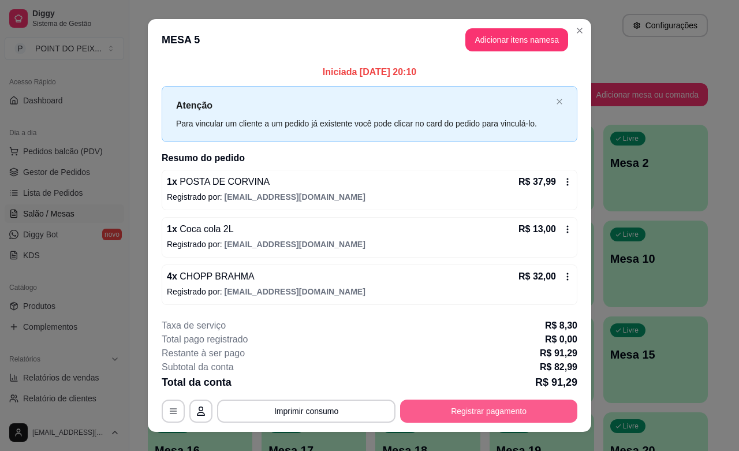
click at [467, 409] on button "Registrar pagamento" at bounding box center [488, 411] width 177 height 23
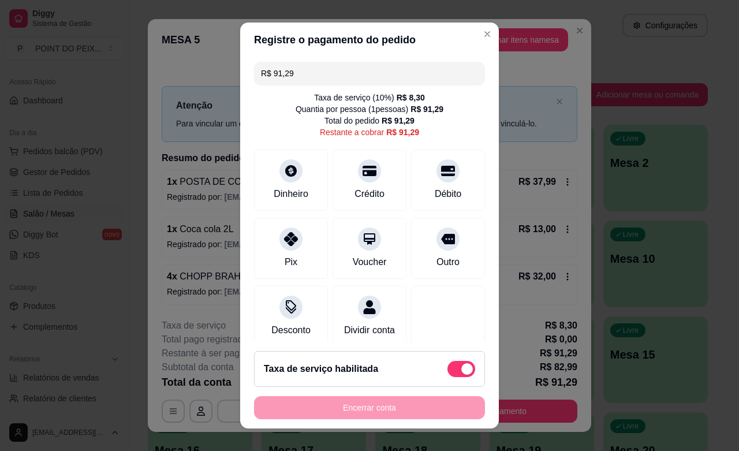
click at [448, 366] on span at bounding box center [462, 369] width 28 height 16
click at [447, 371] on input "checkbox" at bounding box center [451, 375] width 8 height 8
checkbox input "true"
type input "R$ 82,99"
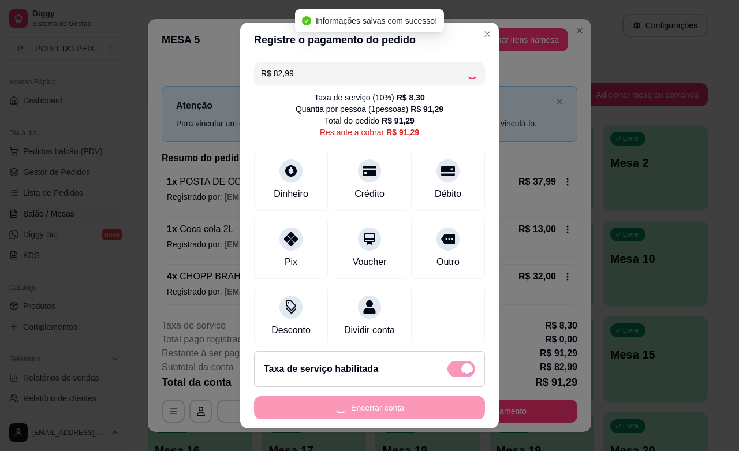
checkbox input "false"
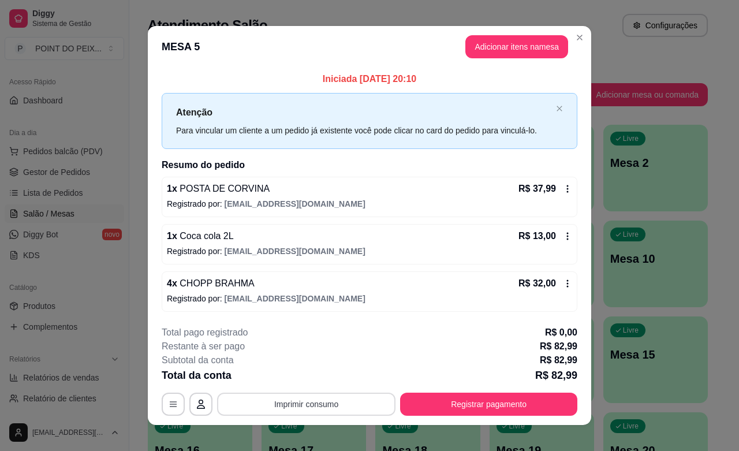
click at [327, 405] on button "Imprimir consumo" at bounding box center [306, 404] width 178 height 23
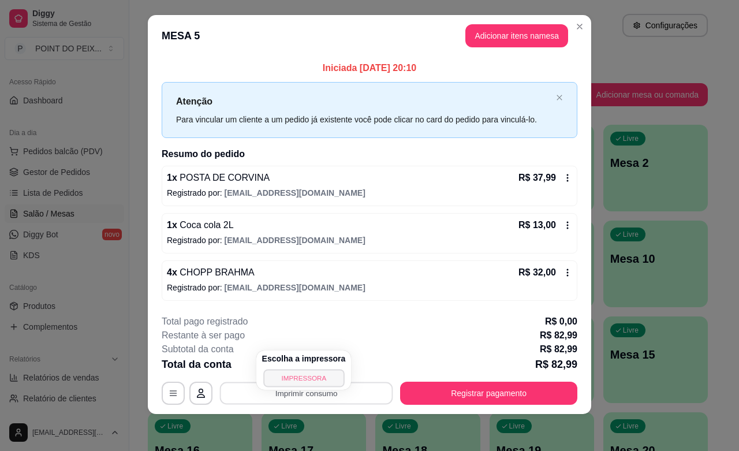
click at [310, 383] on button "IMPRESSORA" at bounding box center [303, 378] width 81 height 18
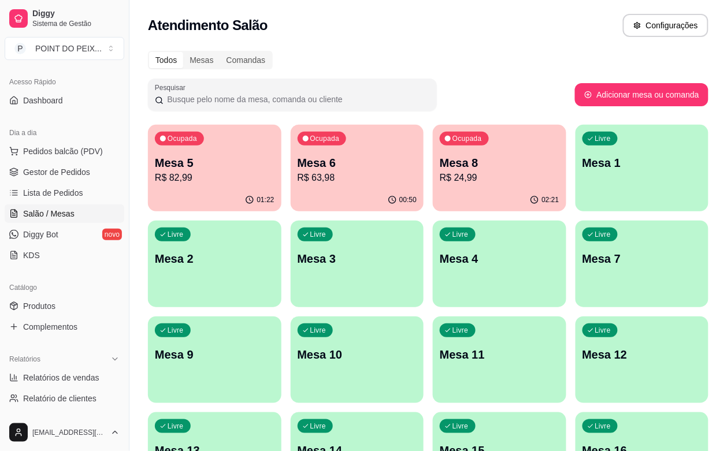
click at [440, 172] on p "R$ 24,99" at bounding box center [500, 178] width 120 height 14
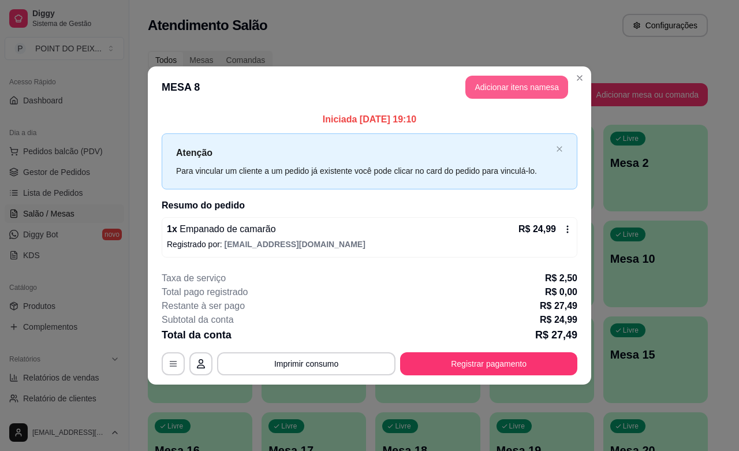
click at [503, 90] on button "Adicionar itens na mesa" at bounding box center [517, 87] width 103 height 23
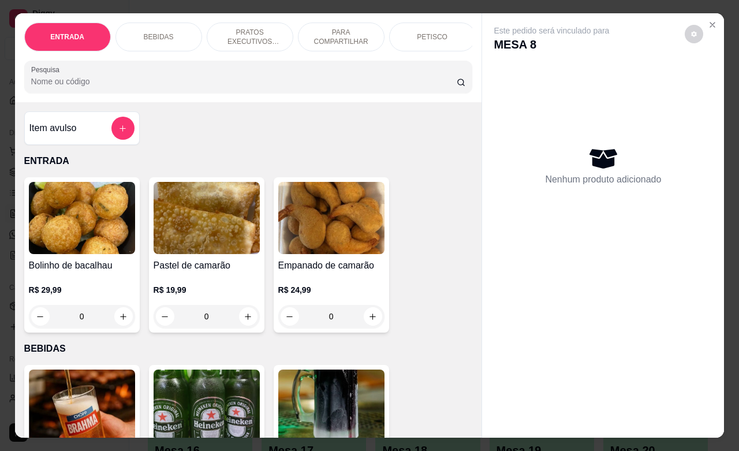
click at [158, 34] on p "BEBIDAS" at bounding box center [159, 36] width 30 height 9
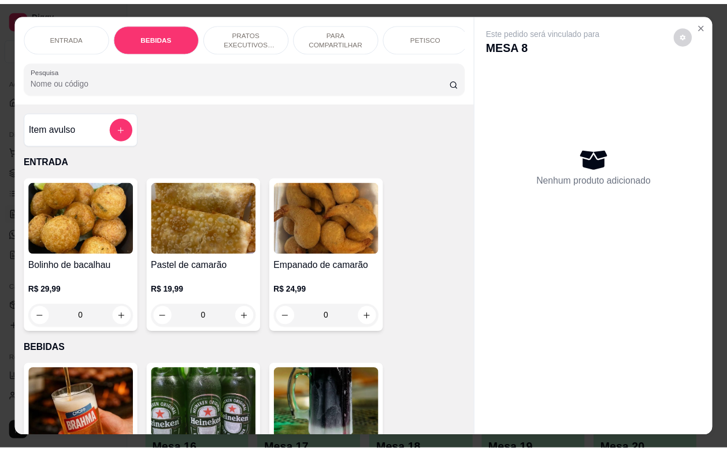
scroll to position [240, 0]
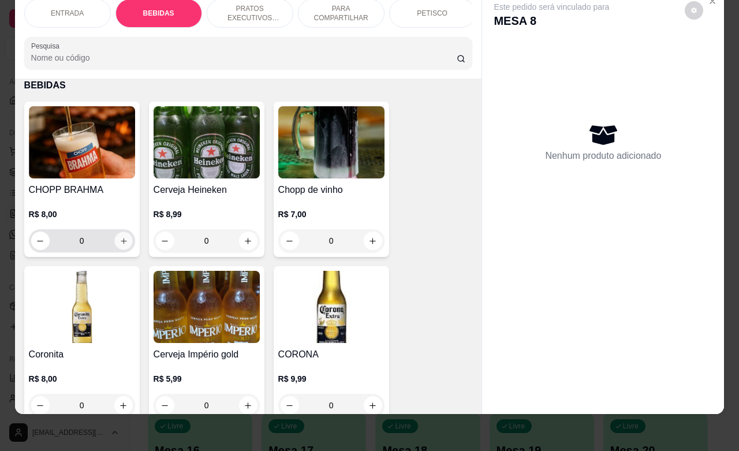
click at [116, 248] on button "increase-product-quantity" at bounding box center [123, 241] width 18 height 18
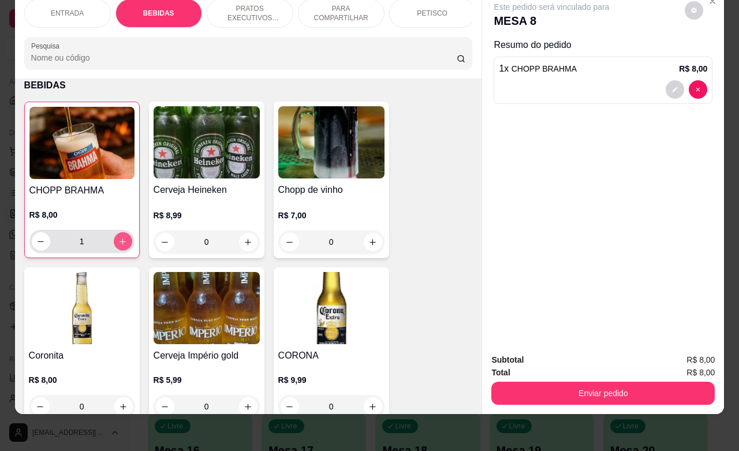
click at [117, 248] on button "increase-product-quantity" at bounding box center [123, 241] width 18 height 18
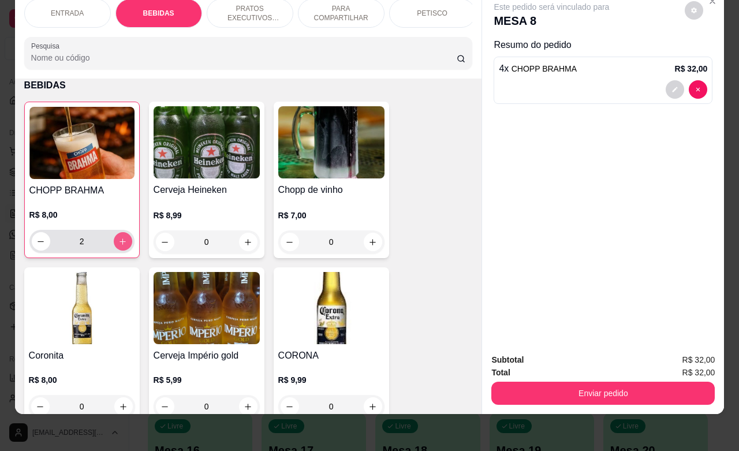
click at [117, 248] on button "increase-product-quantity" at bounding box center [123, 241] width 18 height 18
click at [119, 247] on button "increase-product-quantity" at bounding box center [123, 241] width 18 height 18
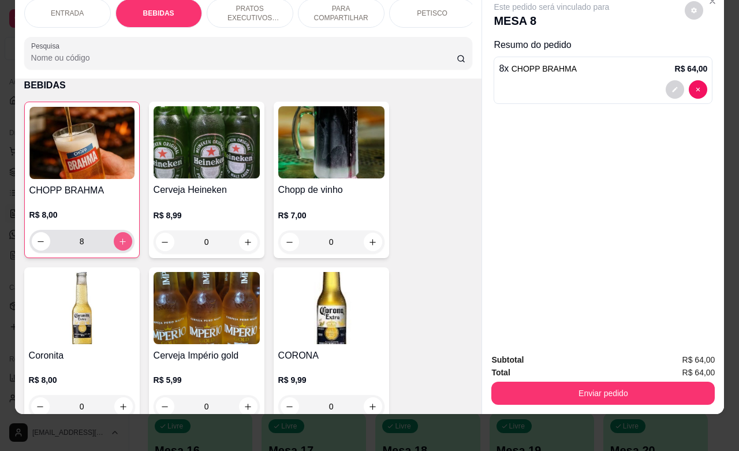
click at [119, 247] on button "increase-product-quantity" at bounding box center [123, 241] width 18 height 18
click at [38, 244] on icon "decrease-product-quantity" at bounding box center [40, 241] width 9 height 9
type input "11"
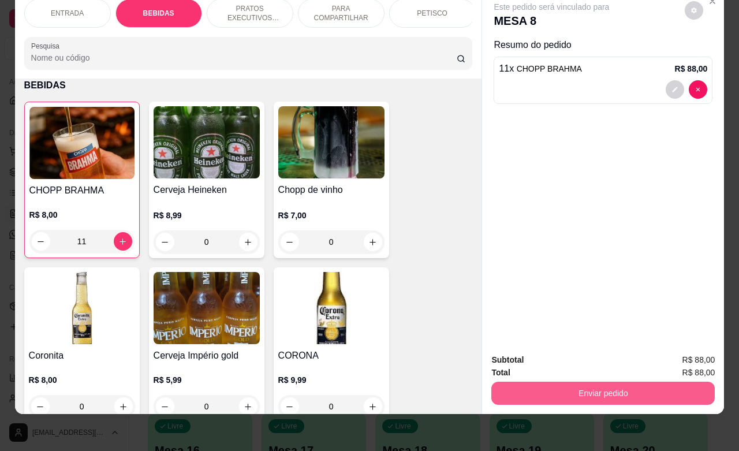
click at [585, 385] on button "Enviar pedido" at bounding box center [604, 393] width 224 height 23
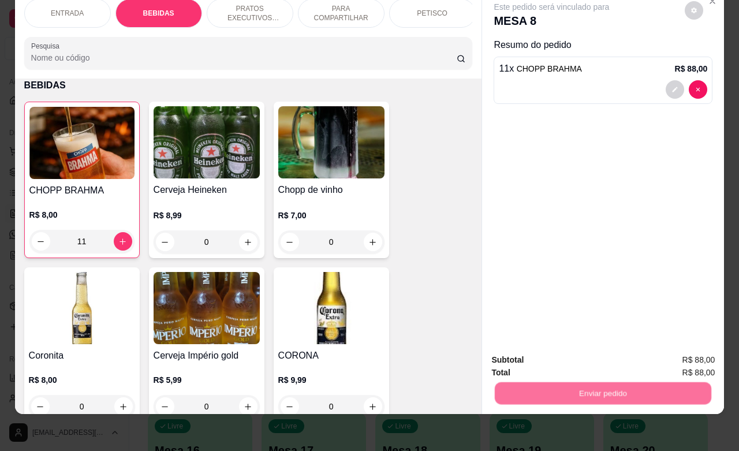
click at [671, 355] on button "Enviar pedido" at bounding box center [683, 353] width 65 height 22
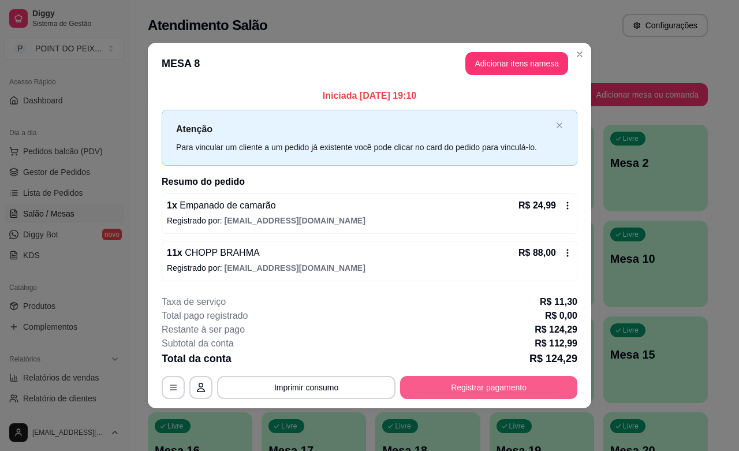
click at [503, 384] on button "Registrar pagamento" at bounding box center [488, 387] width 177 height 23
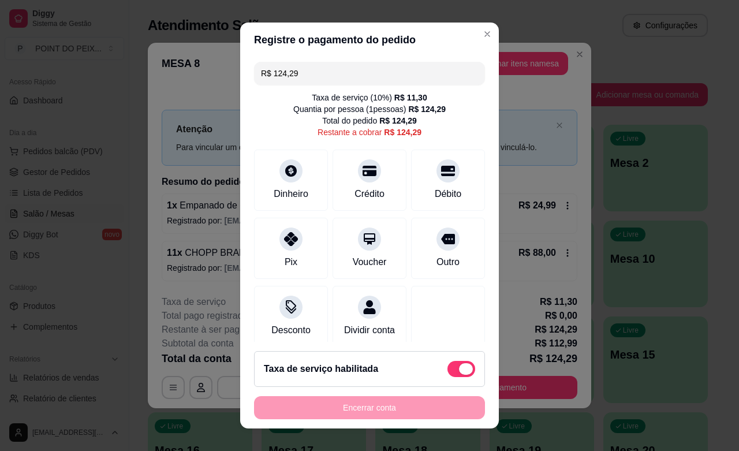
click at [448, 366] on span at bounding box center [462, 369] width 28 height 16
click at [447, 371] on input "checkbox" at bounding box center [451, 375] width 8 height 8
checkbox input "true"
type input "R$ 112,99"
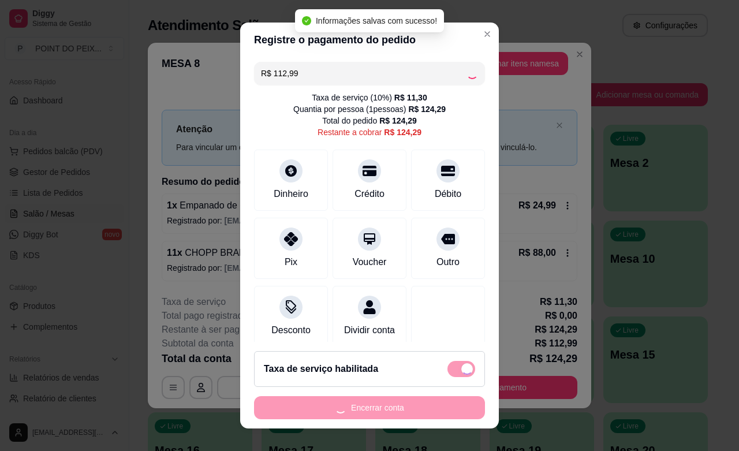
checkbox input "false"
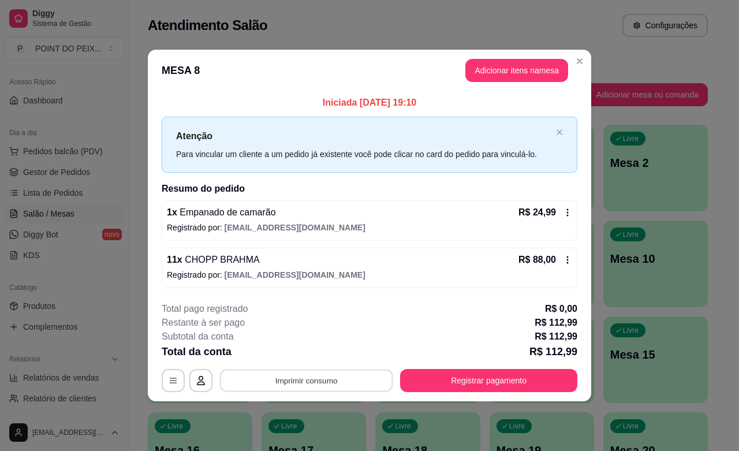
click at [338, 382] on button "Imprimir consumo" at bounding box center [306, 381] width 173 height 23
click at [319, 356] on button "IMPRESSORA" at bounding box center [310, 354] width 84 height 18
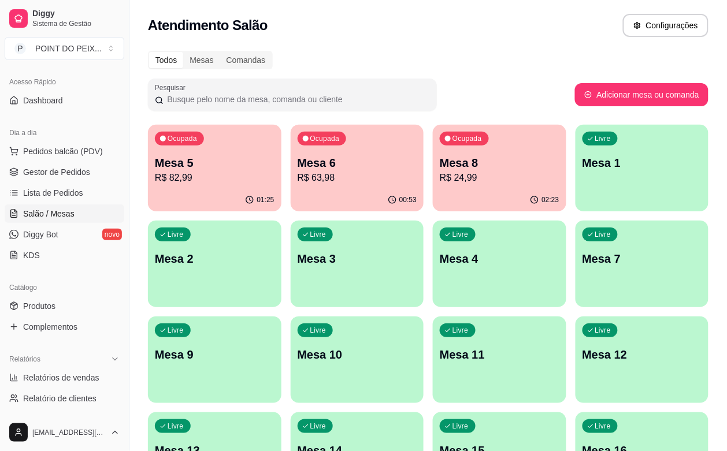
click at [215, 180] on p "R$ 82,99" at bounding box center [215, 178] width 120 height 14
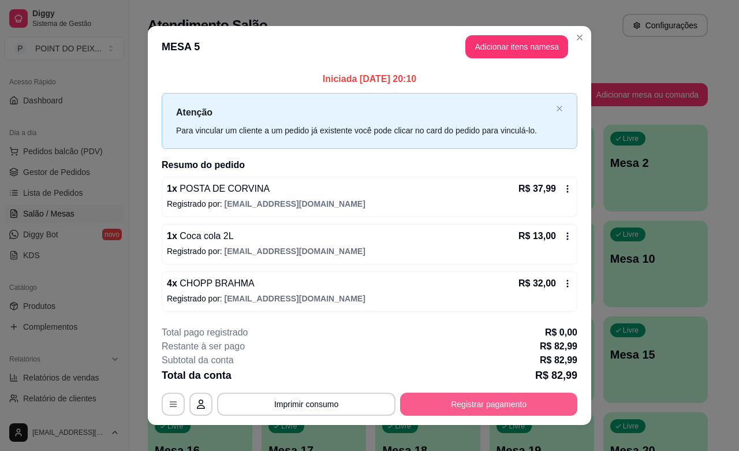
click at [461, 401] on button "Registrar pagamento" at bounding box center [488, 404] width 177 height 23
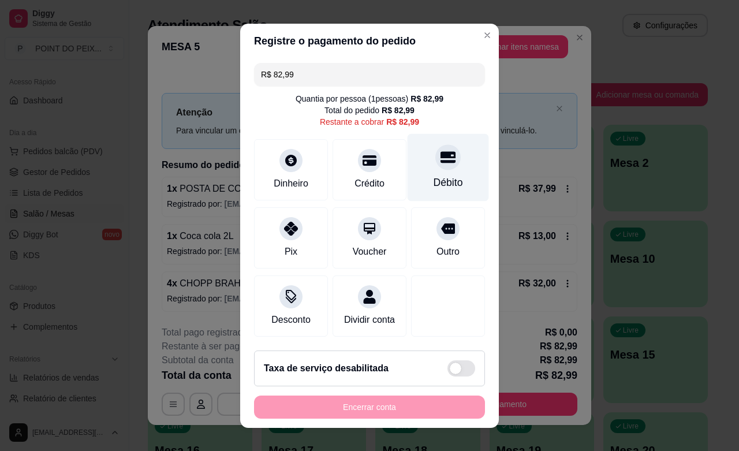
click at [420, 169] on div "Débito" at bounding box center [448, 167] width 81 height 68
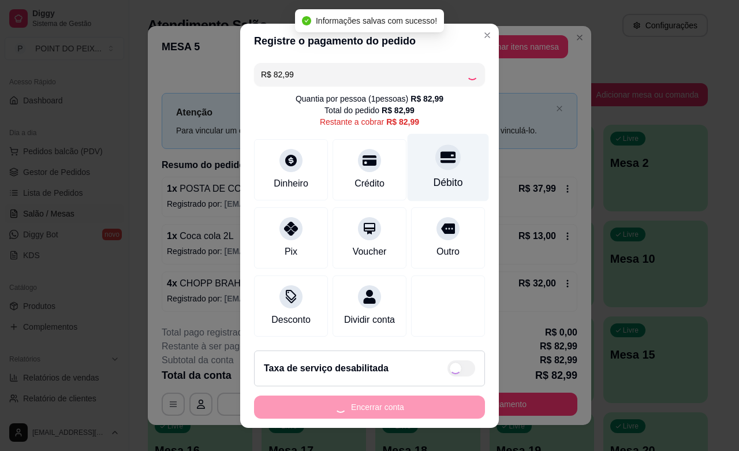
type input "R$ 0,00"
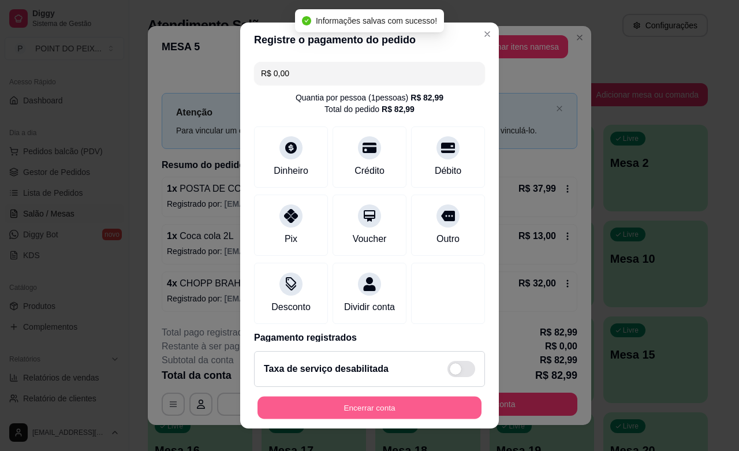
click at [359, 407] on button "Encerrar conta" at bounding box center [370, 408] width 224 height 23
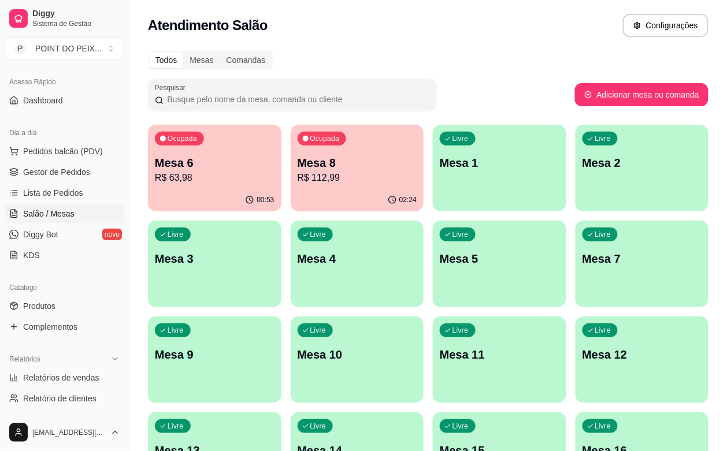
click at [302, 168] on p "Mesa 8" at bounding box center [357, 163] width 120 height 16
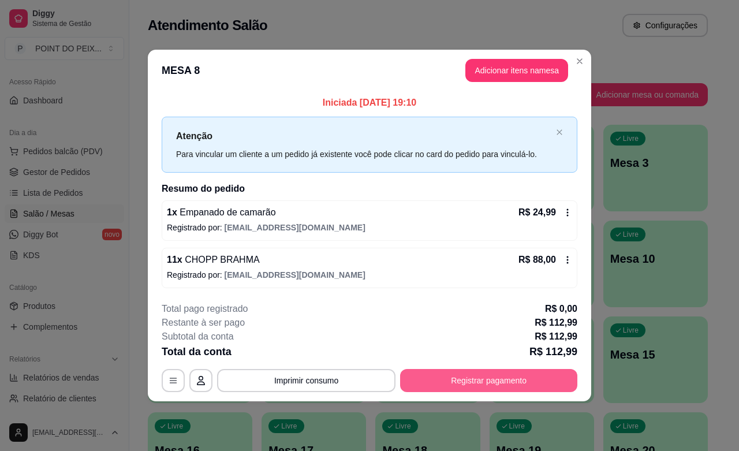
click at [494, 383] on button "Registrar pagamento" at bounding box center [488, 380] width 177 height 23
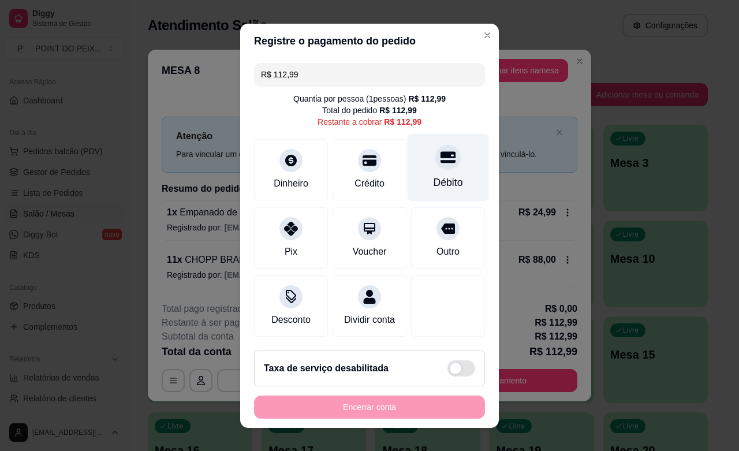
click at [441, 162] on icon at bounding box center [448, 157] width 15 height 15
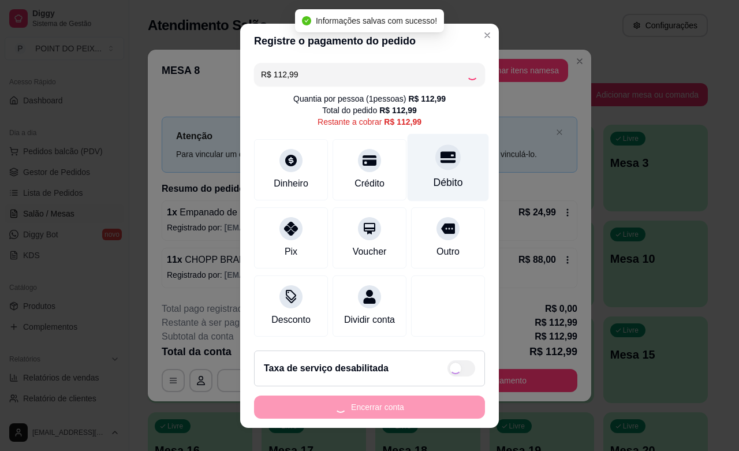
type input "R$ 0,00"
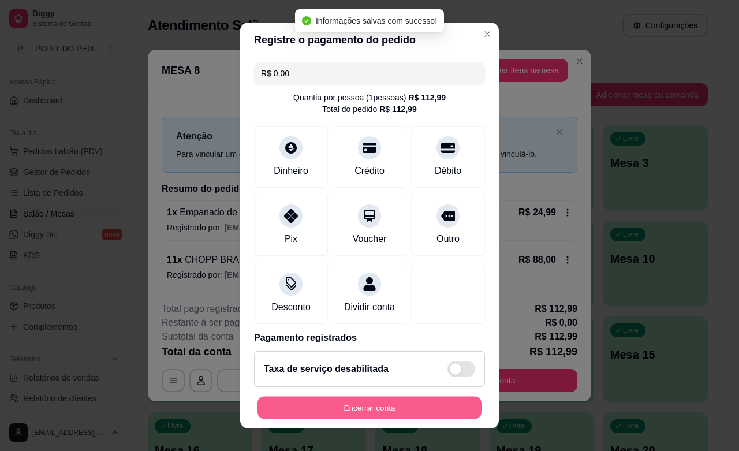
click at [377, 403] on button "Encerrar conta" at bounding box center [370, 408] width 224 height 23
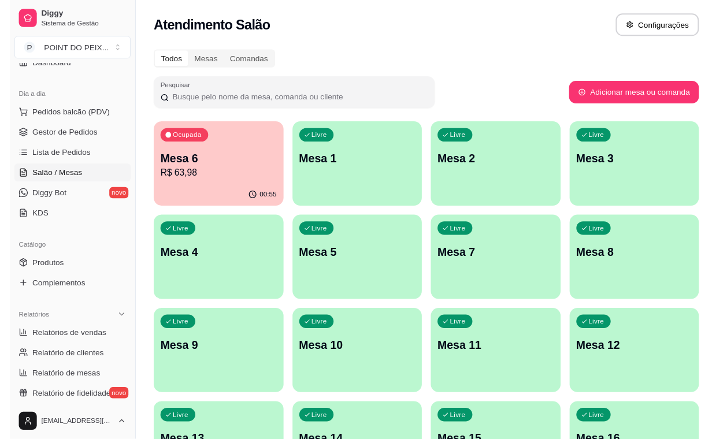
scroll to position [144, 0]
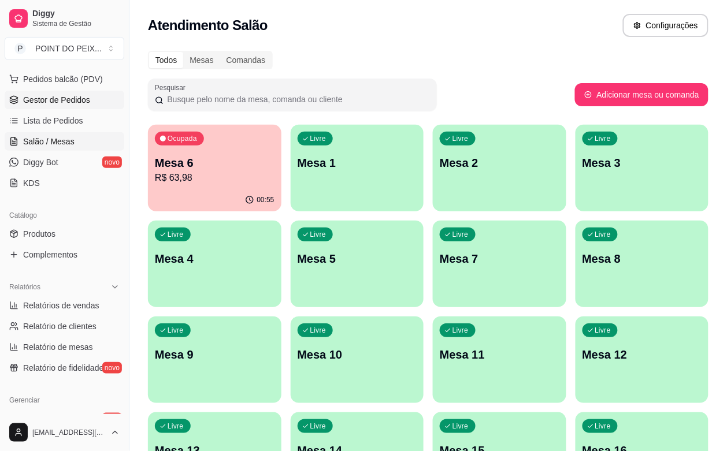
click at [77, 103] on span "Gestor de Pedidos" at bounding box center [56, 100] width 67 height 12
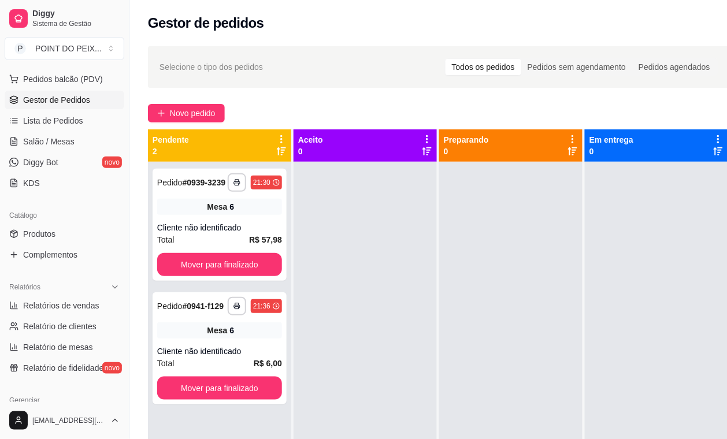
click at [501, 68] on div "Todos os pedidos" at bounding box center [483, 67] width 76 height 16
click at [445, 59] on input "Todos os pedidos" at bounding box center [445, 59] width 0 height 0
click at [605, 68] on div "Pedidos sem agendamento" at bounding box center [576, 67] width 111 height 16
click at [521, 59] on input "Pedidos sem agendamento" at bounding box center [521, 59] width 0 height 0
click at [673, 70] on div "Pedidos agendados" at bounding box center [674, 67] width 84 height 16
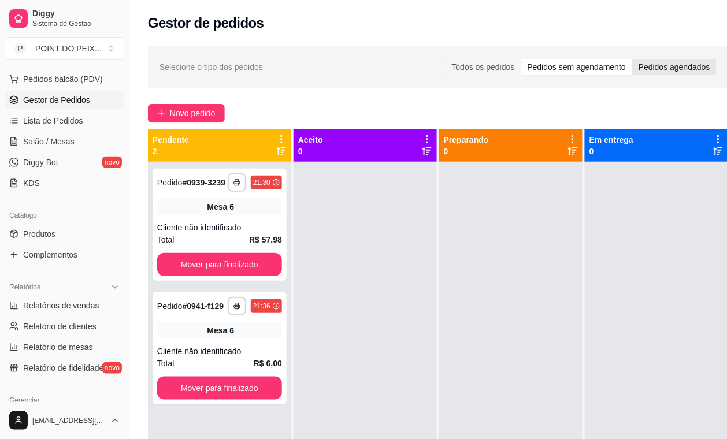
click at [632, 59] on input "Pedidos agendados" at bounding box center [632, 59] width 0 height 0
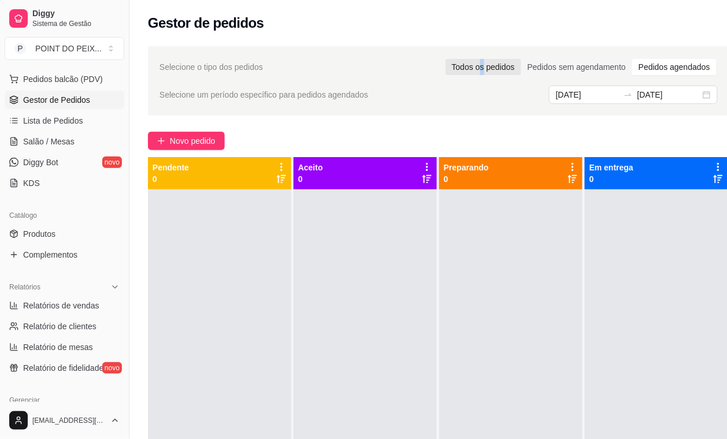
click at [496, 70] on div "Todos os pedidos" at bounding box center [483, 67] width 76 height 16
click at [516, 68] on div "Todos os pedidos" at bounding box center [483, 67] width 76 height 16
click at [445, 59] on input "Todos os pedidos" at bounding box center [445, 59] width 0 height 0
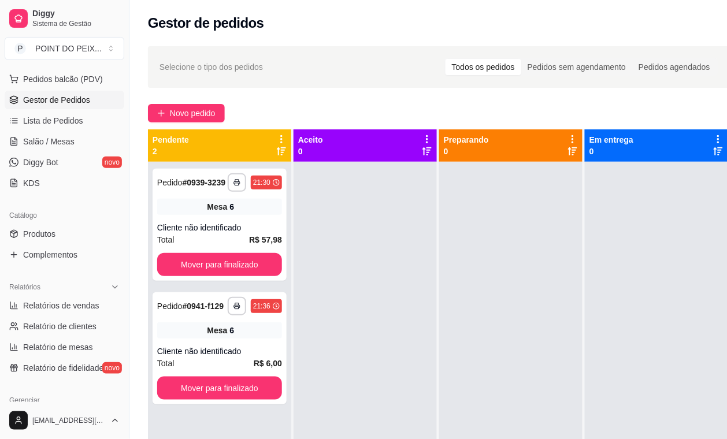
click at [515, 70] on div "Todos os pedidos" at bounding box center [483, 67] width 76 height 16
click at [445, 59] on input "Todos os pedidos" at bounding box center [445, 59] width 0 height 0
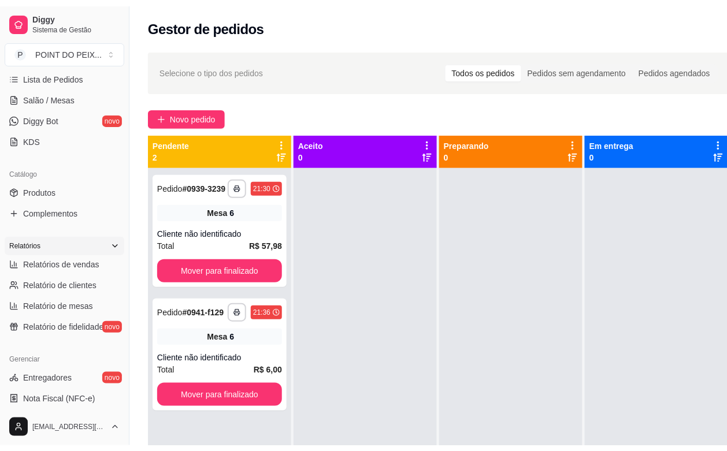
scroll to position [217, 0]
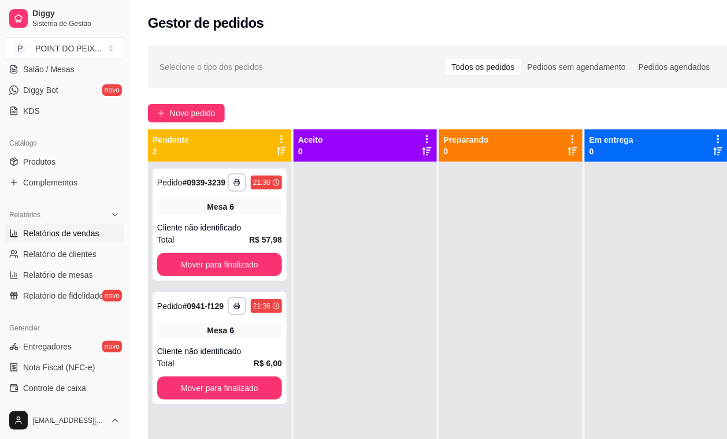
click at [77, 232] on span "Relatórios de vendas" at bounding box center [61, 234] width 76 height 12
select select "ALL"
select select "0"
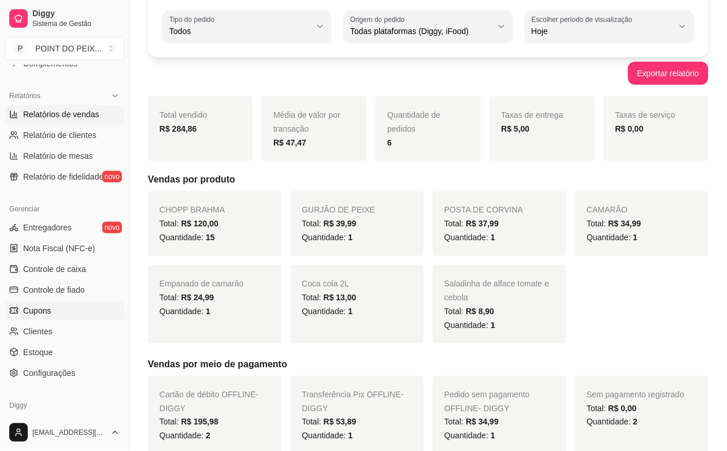
scroll to position [361, 0]
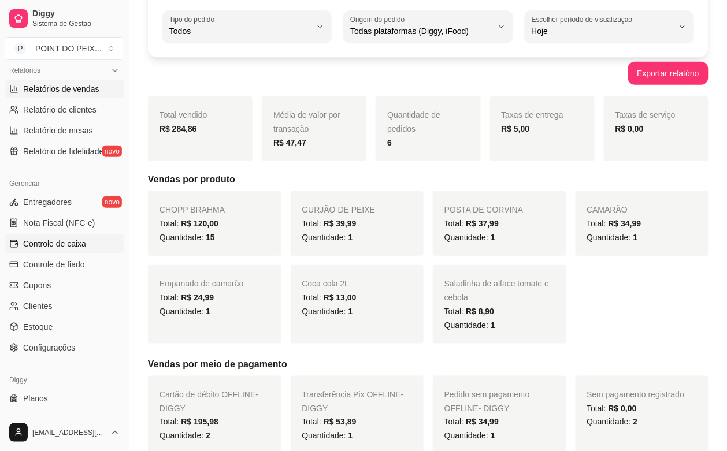
click at [70, 244] on span "Controle de caixa" at bounding box center [54, 244] width 63 height 12
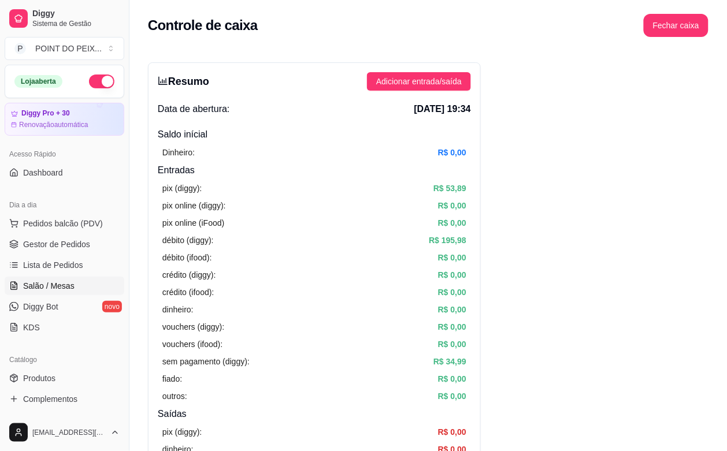
click at [65, 278] on link "Salão / Mesas" at bounding box center [65, 286] width 120 height 18
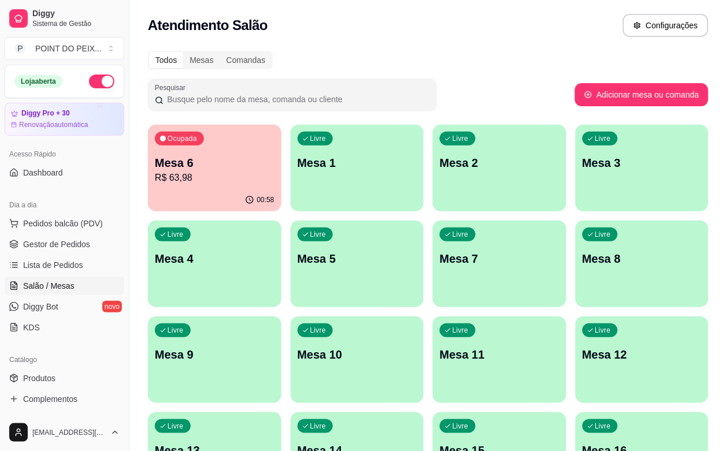
click at [222, 192] on div "00:58" at bounding box center [214, 200] width 133 height 23
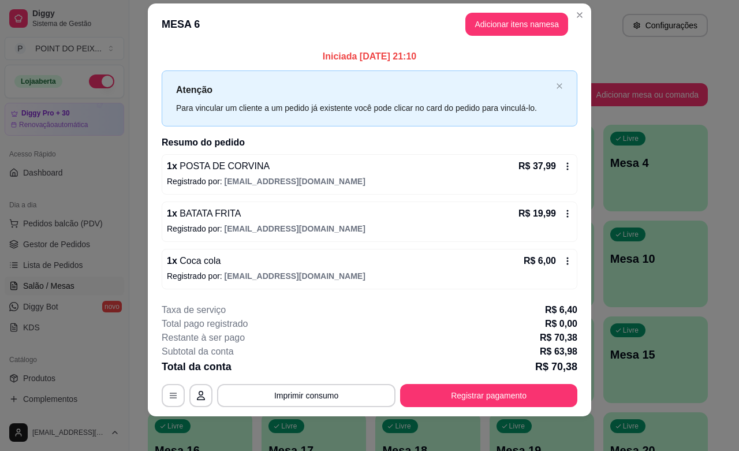
scroll to position [18, 0]
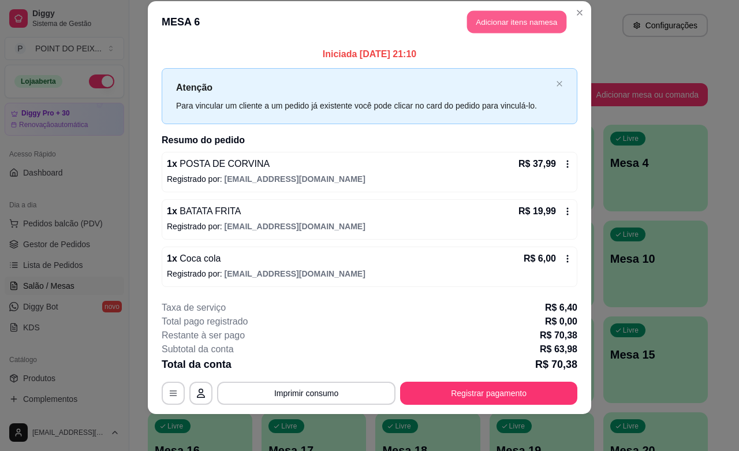
click at [526, 27] on button "Adicionar itens na mesa" at bounding box center [516, 22] width 99 height 23
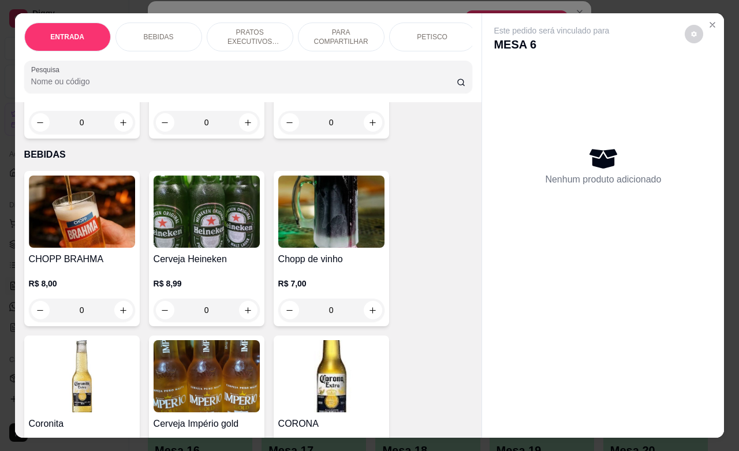
scroll to position [217, 0]
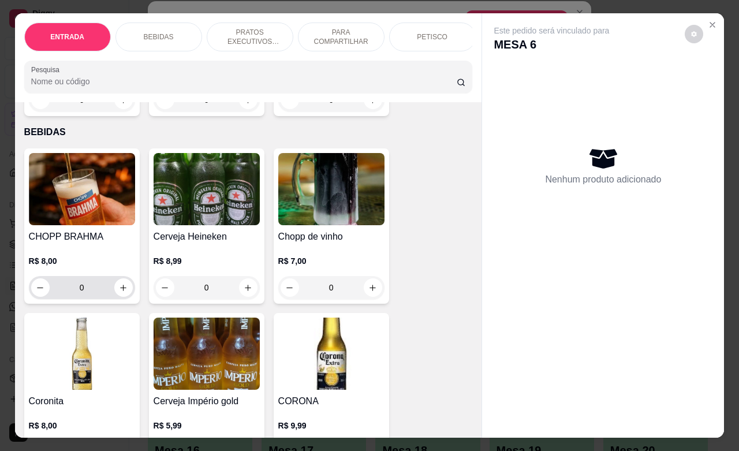
click at [117, 297] on button "increase-product-quantity" at bounding box center [123, 287] width 18 height 18
click at [119, 292] on icon "increase-product-quantity" at bounding box center [123, 288] width 9 height 9
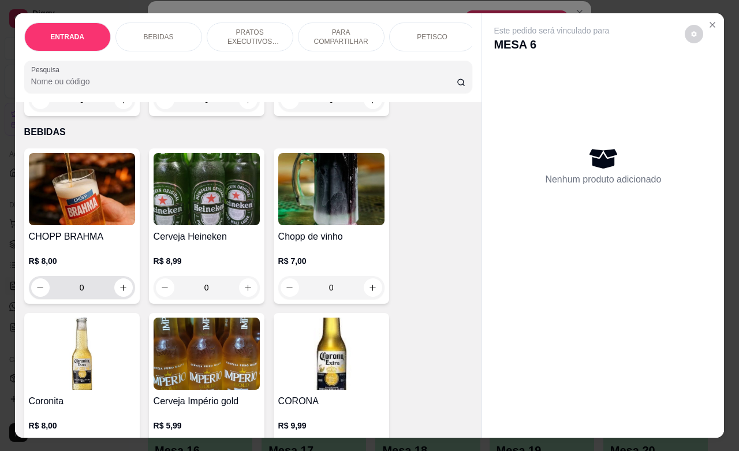
click at [119, 292] on icon "increase-product-quantity" at bounding box center [123, 288] width 9 height 9
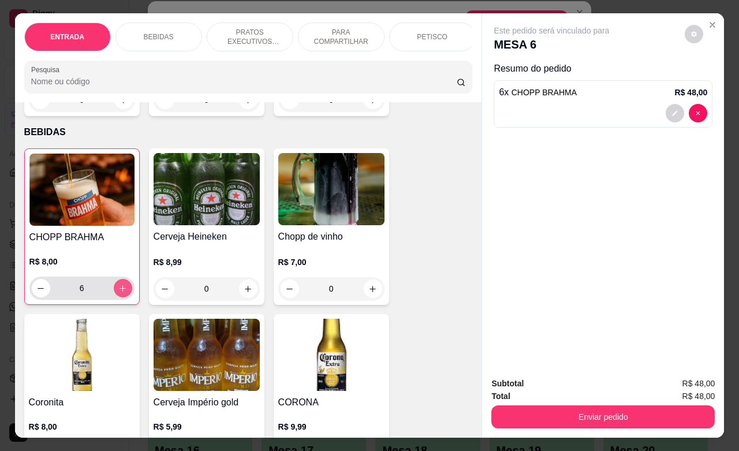
type input "6"
click at [591, 416] on button "Enviar pedido" at bounding box center [604, 416] width 224 height 23
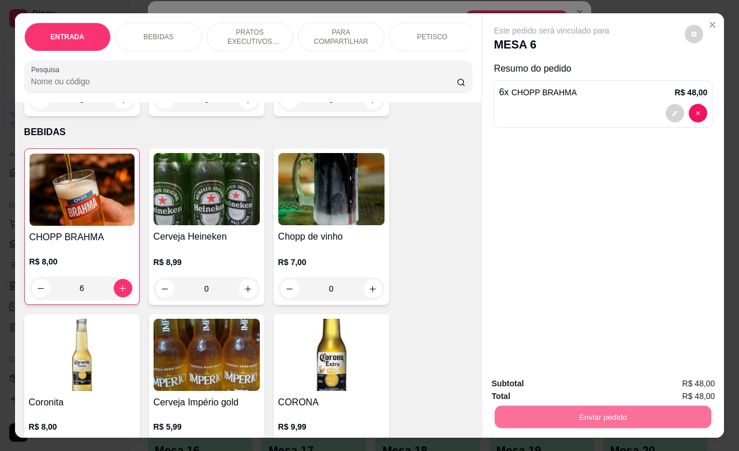
click at [682, 373] on button "Enviar pedido" at bounding box center [684, 381] width 64 height 21
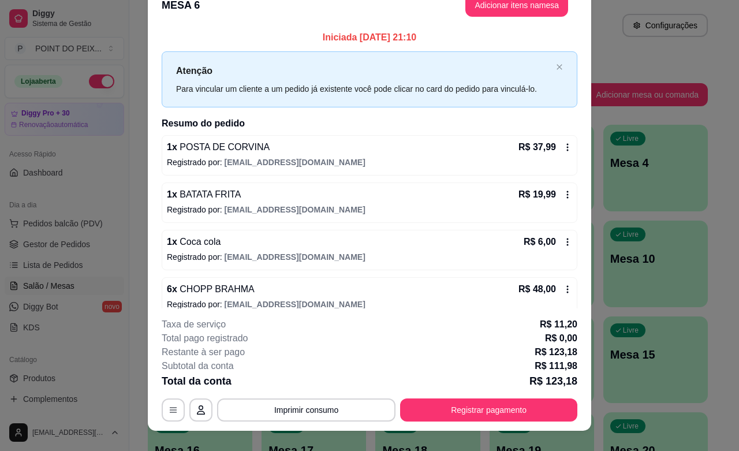
scroll to position [1, 0]
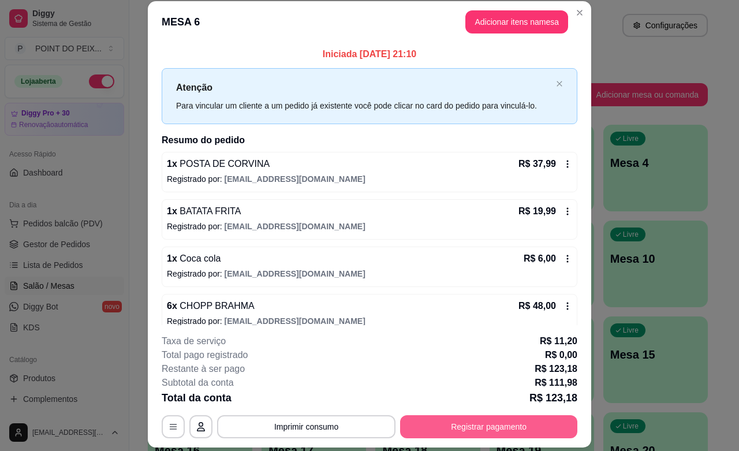
click at [520, 429] on button "Registrar pagamento" at bounding box center [488, 426] width 177 height 23
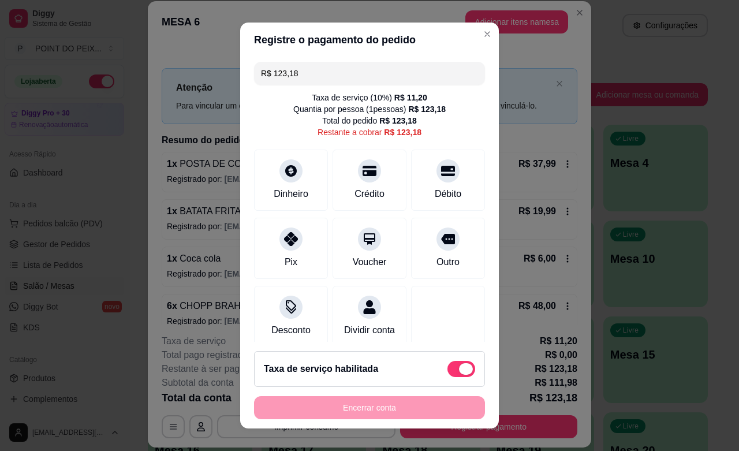
click at [459, 367] on span at bounding box center [466, 369] width 14 height 12
click at [447, 371] on input "checkbox" at bounding box center [451, 375] width 8 height 8
checkbox input "true"
type input "R$ 111,98"
checkbox input "false"
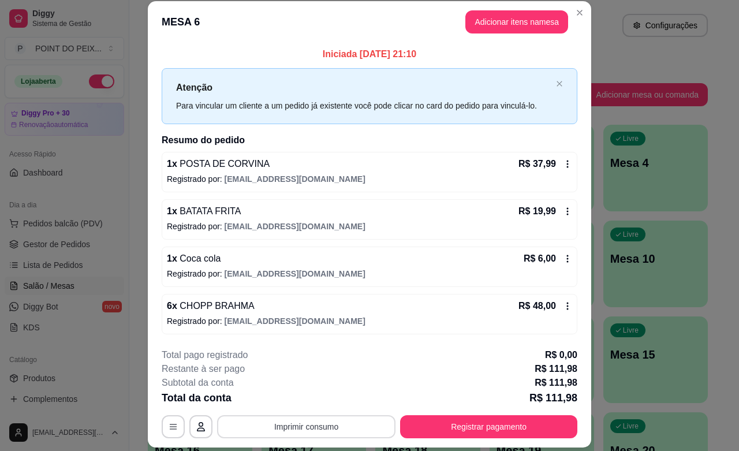
click at [323, 429] on button "Imprimir consumo" at bounding box center [306, 426] width 178 height 23
click at [321, 406] on button "IMPRESSORA" at bounding box center [303, 400] width 81 height 18
click at [541, 29] on button "Adicionar itens na mesa" at bounding box center [517, 21] width 103 height 23
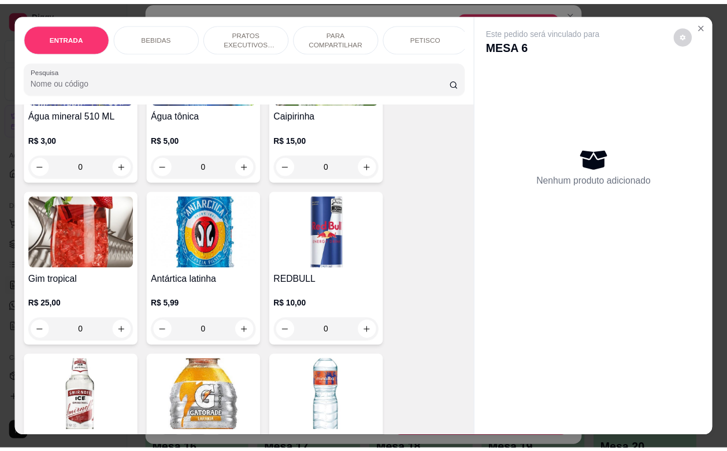
scroll to position [1155, 0]
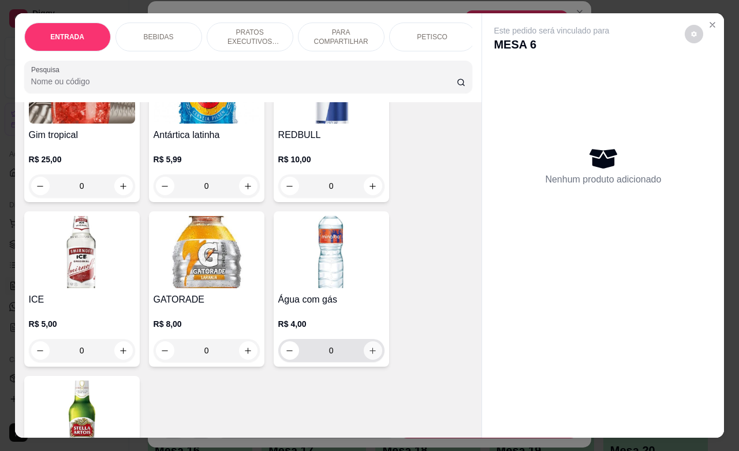
click at [369, 355] on icon "increase-product-quantity" at bounding box center [373, 351] width 9 height 9
type input "1"
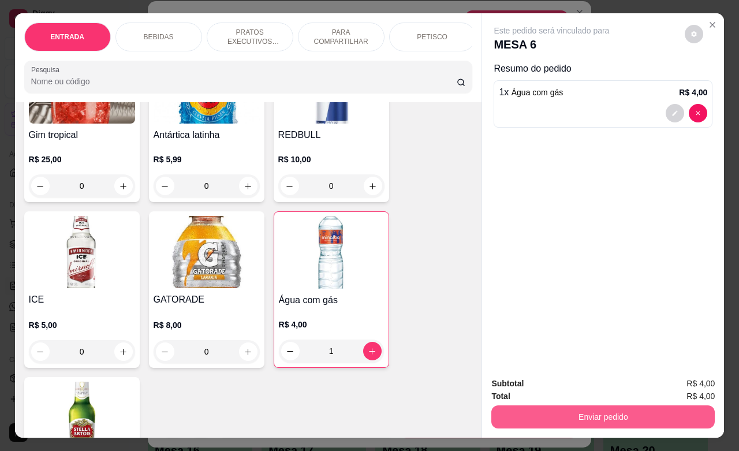
click at [579, 408] on button "Enviar pedido" at bounding box center [604, 416] width 224 height 23
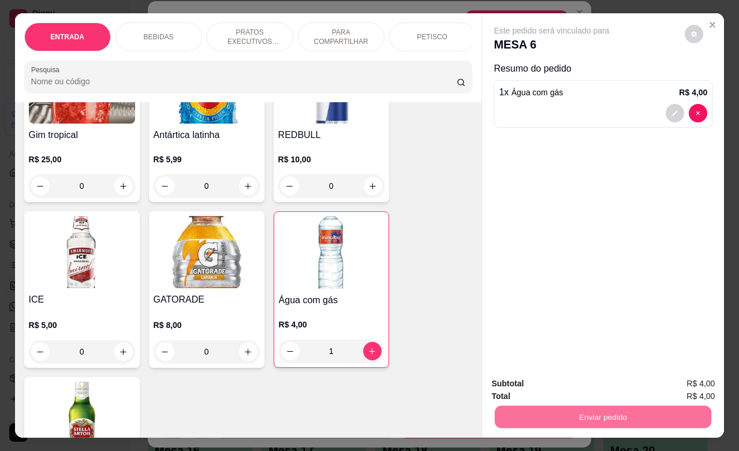
click at [673, 389] on button "Enviar pedido" at bounding box center [683, 382] width 65 height 22
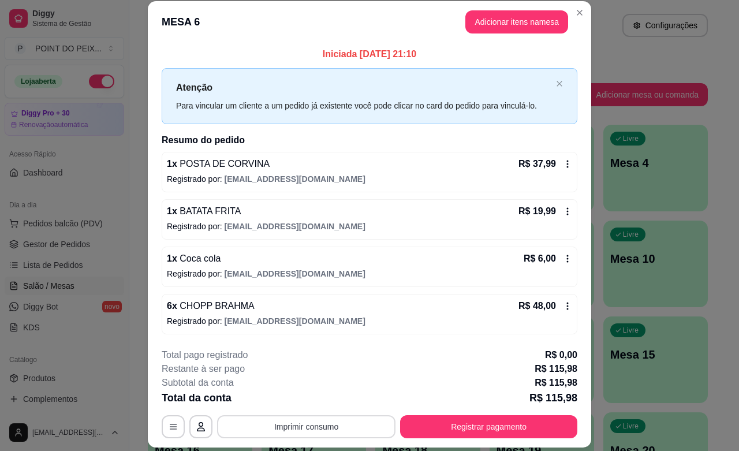
click at [273, 434] on button "Imprimir consumo" at bounding box center [306, 426] width 178 height 23
click at [318, 404] on button "IMPRESSORA" at bounding box center [303, 400] width 81 height 18
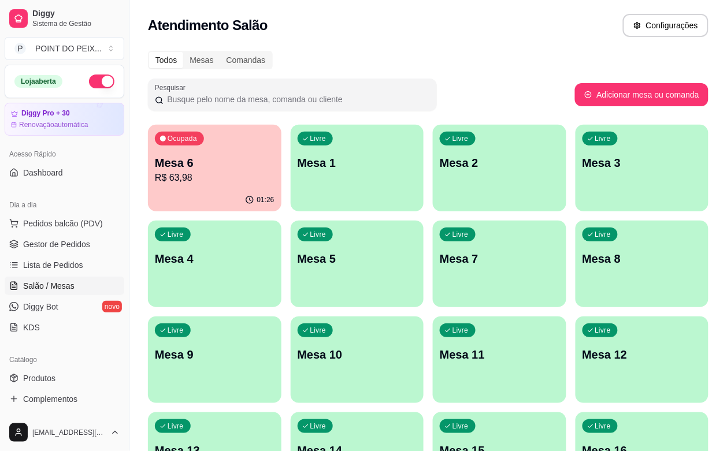
click at [189, 180] on p "R$ 63,98" at bounding box center [215, 178] width 120 height 14
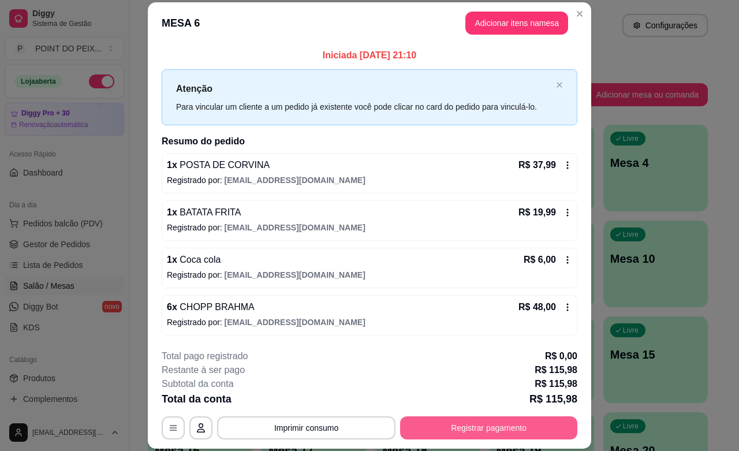
click at [468, 427] on button "Registrar pagamento" at bounding box center [488, 427] width 177 height 23
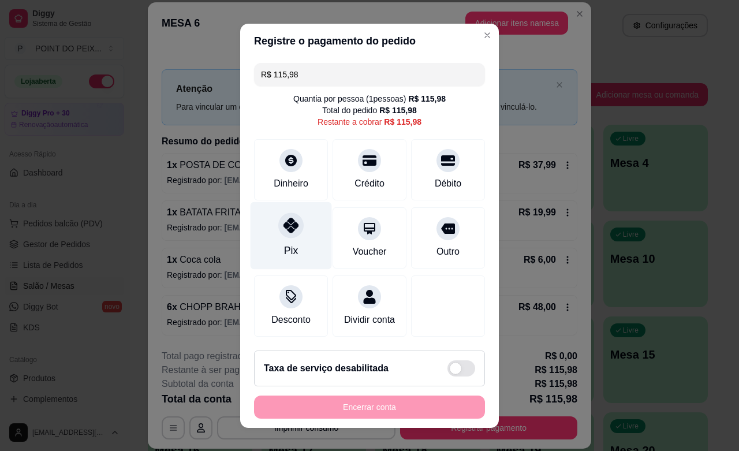
click at [289, 238] on div "Pix" at bounding box center [291, 236] width 81 height 68
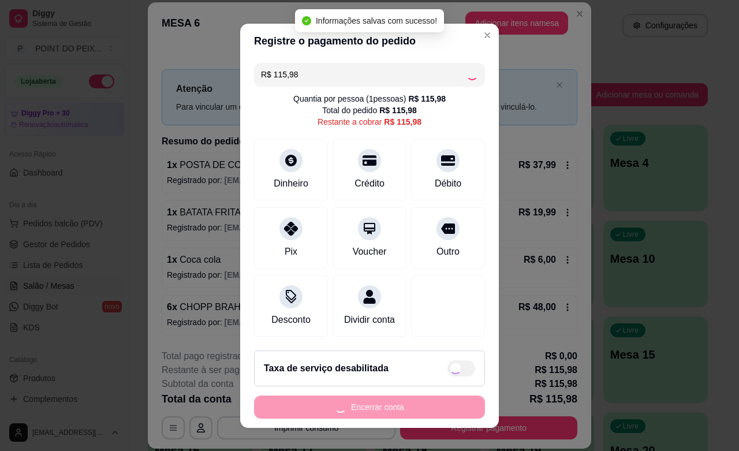
type input "R$ 0,00"
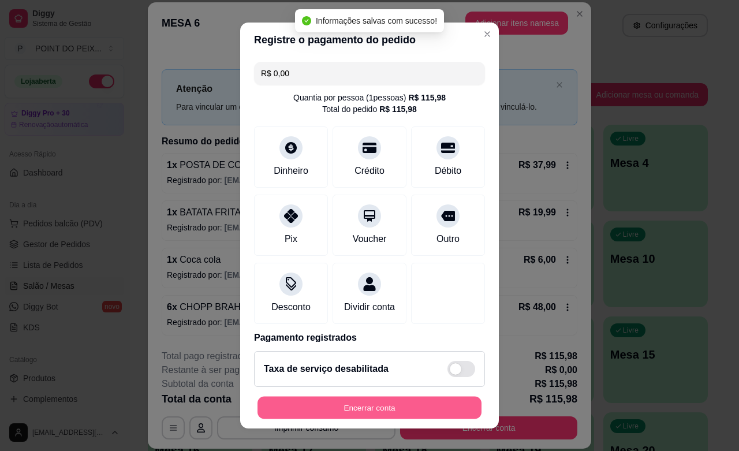
click at [364, 408] on button "Encerrar conta" at bounding box center [370, 408] width 224 height 23
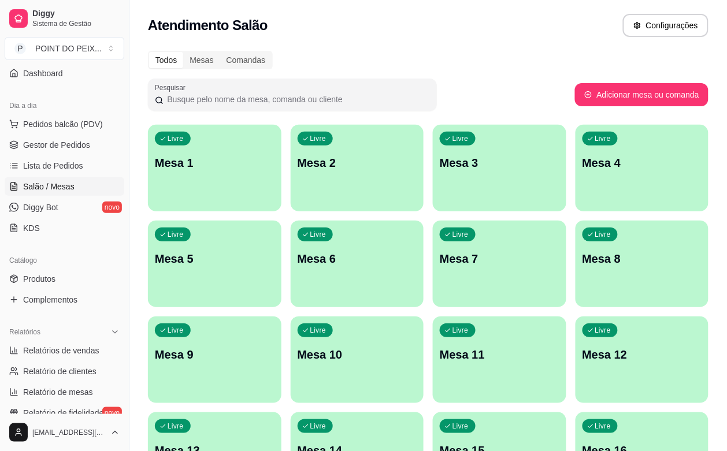
scroll to position [144, 0]
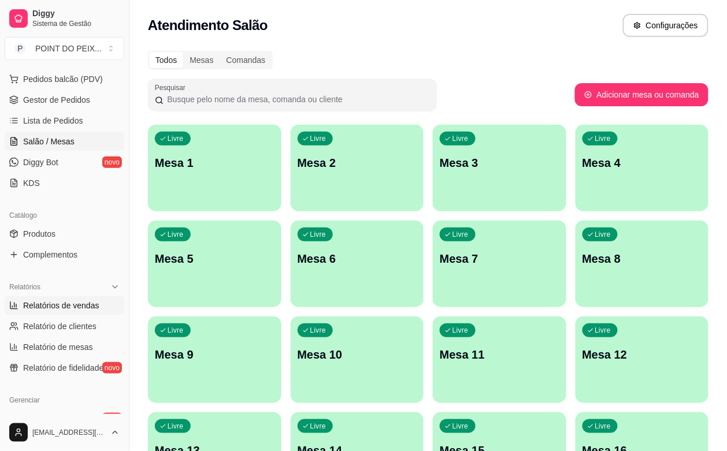
click at [77, 302] on span "Relatórios de vendas" at bounding box center [61, 306] width 76 height 12
select select "ALL"
select select "0"
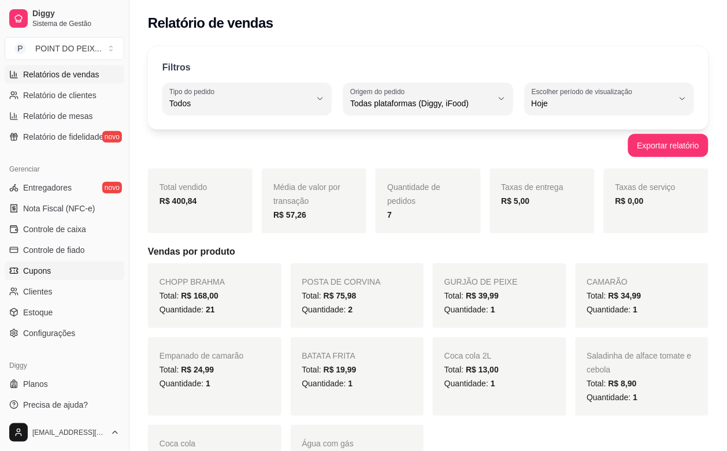
scroll to position [379, 0]
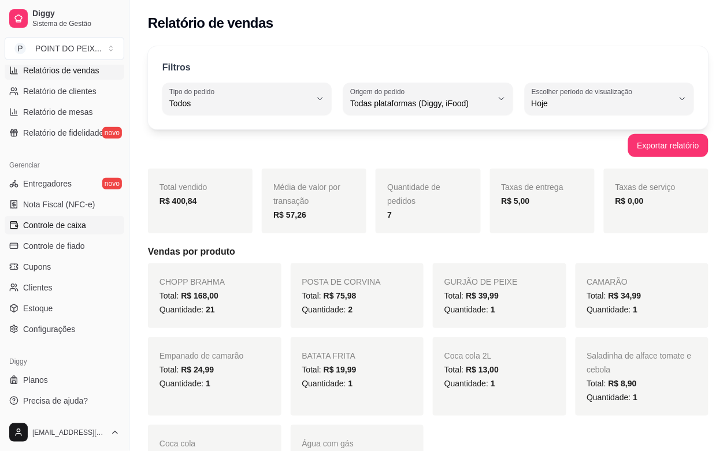
click at [55, 224] on span "Controle de caixa" at bounding box center [54, 225] width 63 height 12
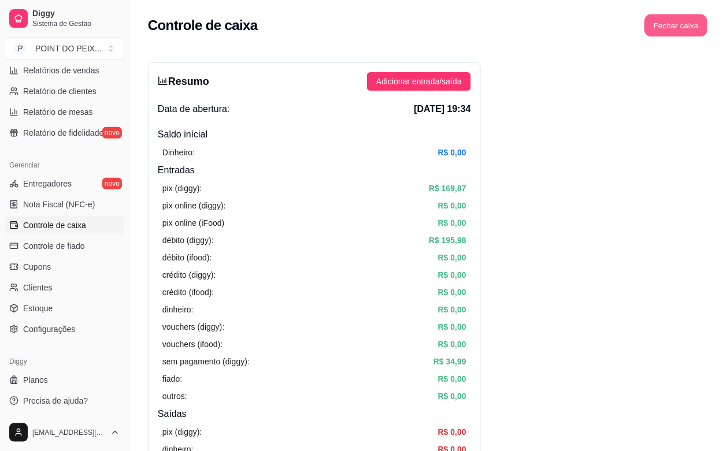
click at [686, 25] on button "Fechar caixa" at bounding box center [676, 25] width 63 height 23
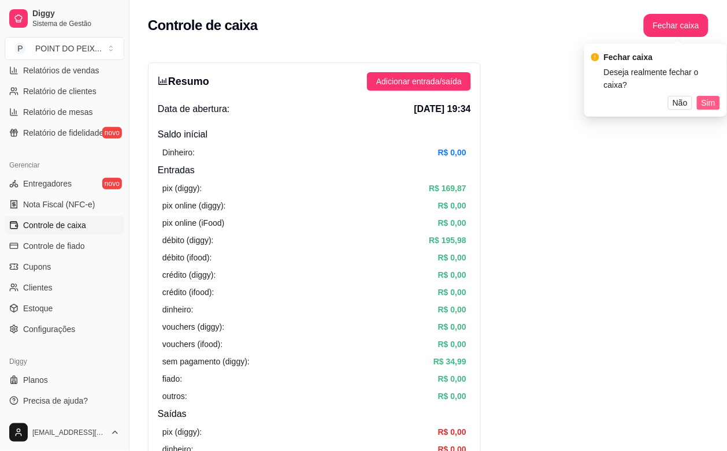
click at [699, 96] on button "Sim" at bounding box center [708, 103] width 23 height 14
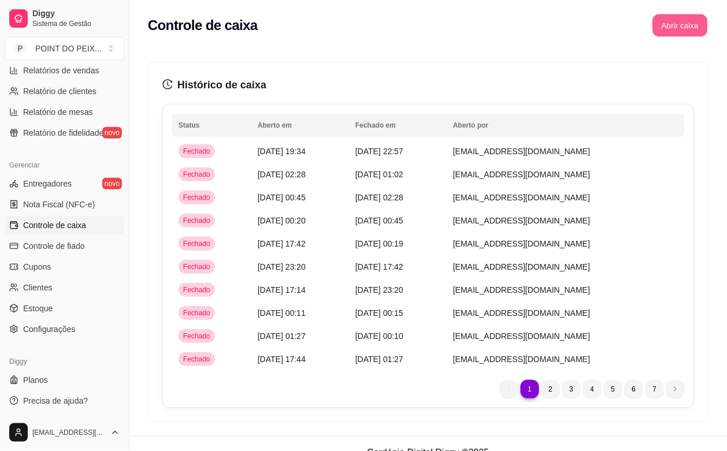
click at [690, 31] on button "Abrir caixa" at bounding box center [679, 25] width 55 height 23
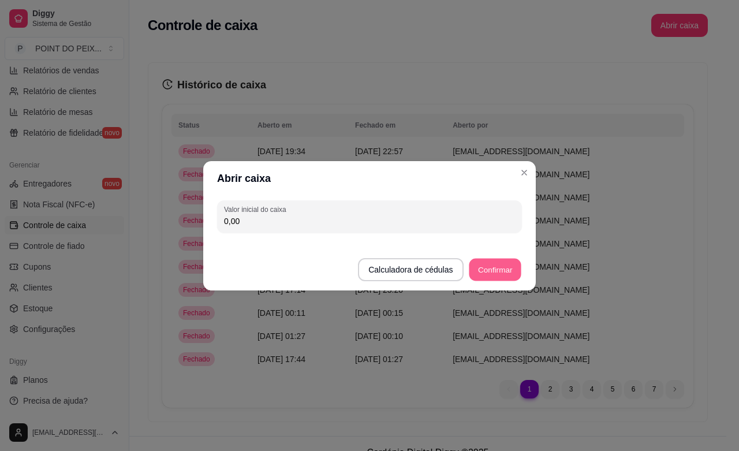
click at [489, 266] on button "Confirmar" at bounding box center [495, 269] width 53 height 23
